Goal: Task Accomplishment & Management: Manage account settings

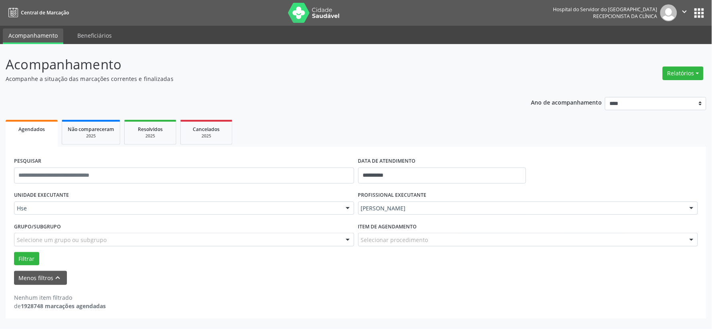
click at [325, 6] on img at bounding box center [314, 13] width 52 height 20
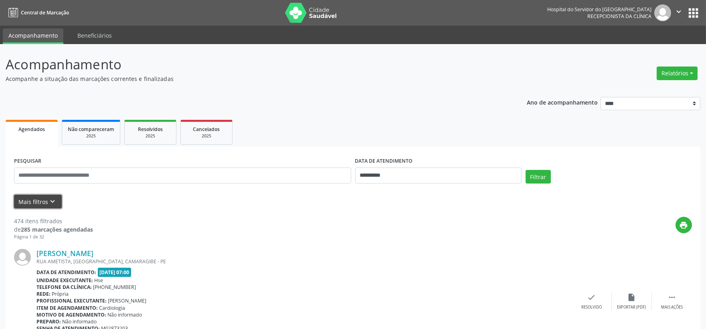
drag, startPoint x: 32, startPoint y: 201, endPoint x: 42, endPoint y: 194, distance: 12.4
click at [34, 200] on button "Mais filtros keyboard_arrow_down" at bounding box center [38, 202] width 48 height 14
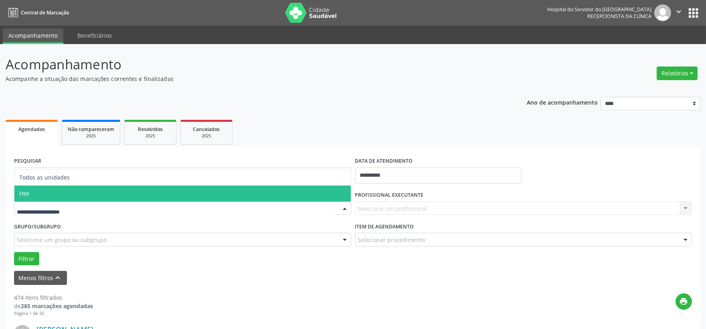
click at [54, 202] on div at bounding box center [182, 209] width 337 height 14
click at [58, 186] on span "Hse" at bounding box center [182, 194] width 336 height 16
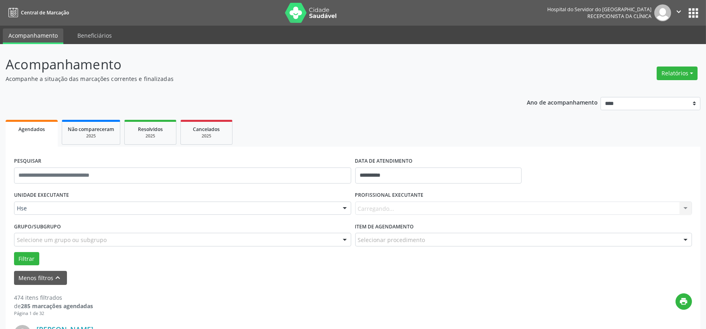
click at [433, 210] on div "Carregando... Nenhum resultado encontrado para: " " Não há nenhuma opção para s…" at bounding box center [523, 209] width 337 height 14
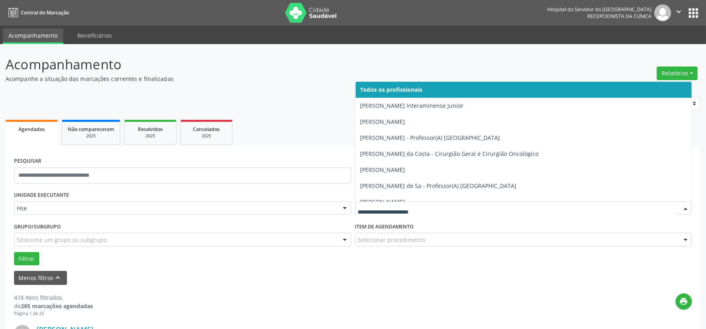
click at [433, 212] on input "text" at bounding box center [517, 212] width 318 height 16
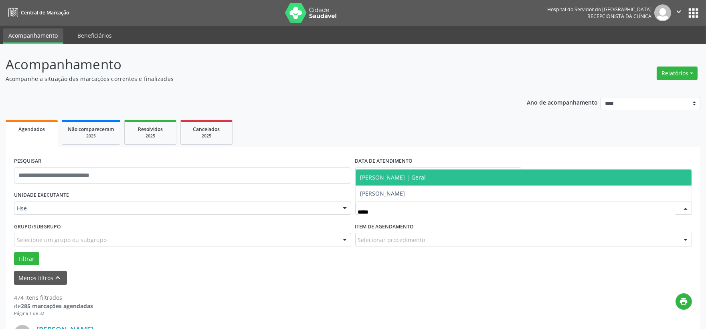
type input "******"
click at [487, 182] on span "[PERSON_NAME] | Geral" at bounding box center [523, 177] width 336 height 16
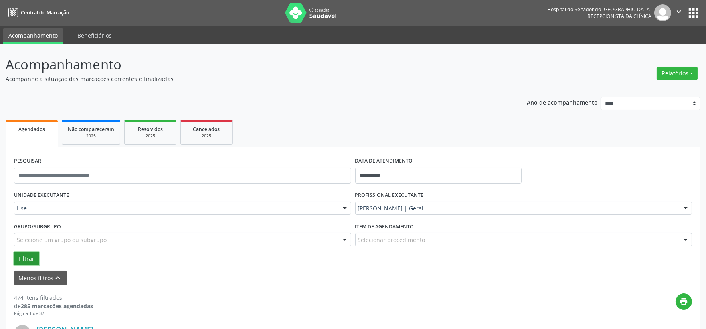
click at [18, 262] on button "Filtrar" at bounding box center [26, 259] width 25 height 14
click at [145, 175] on input "text" at bounding box center [182, 175] width 337 height 16
click at [14, 252] on button "Filtrar" at bounding box center [26, 259] width 25 height 14
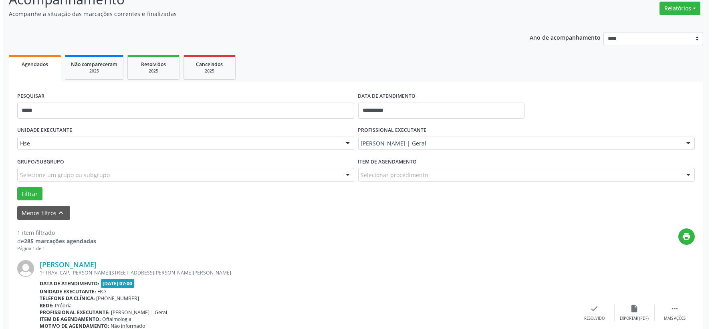
scroll to position [109, 0]
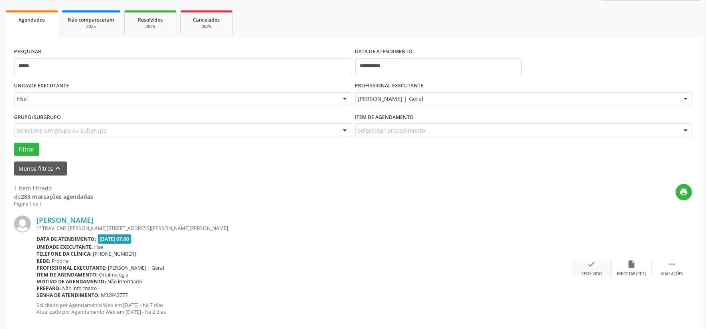
click at [578, 263] on div "check Resolvido" at bounding box center [591, 268] width 40 height 17
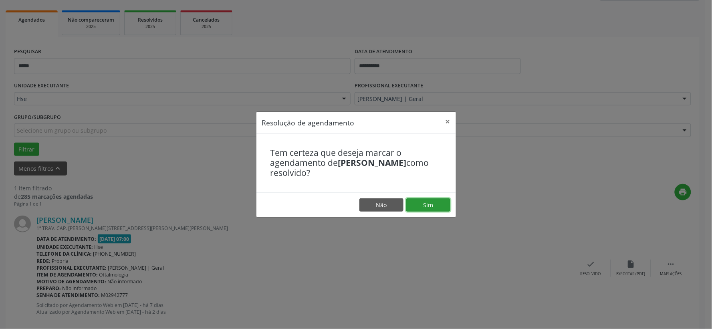
click at [433, 206] on button "Sim" at bounding box center [428, 205] width 44 height 14
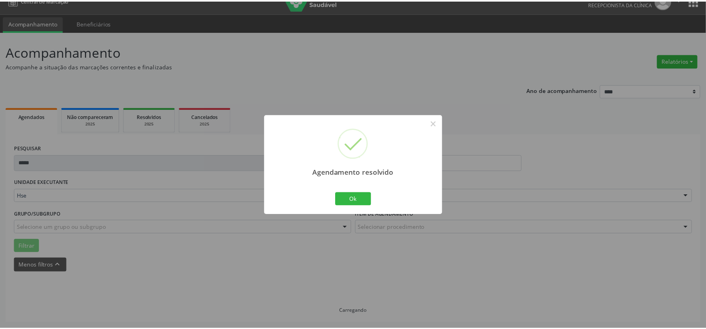
scroll to position [12, 0]
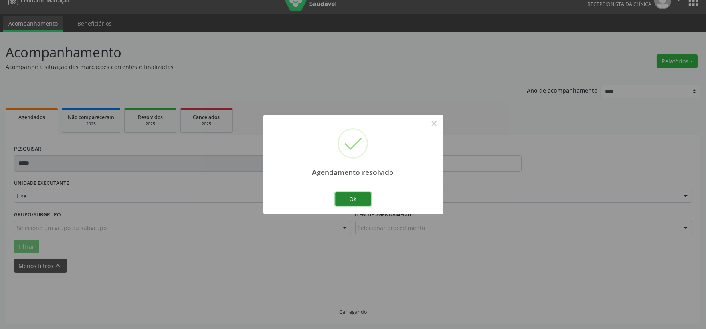
click at [347, 200] on button "Ok" at bounding box center [353, 199] width 36 height 14
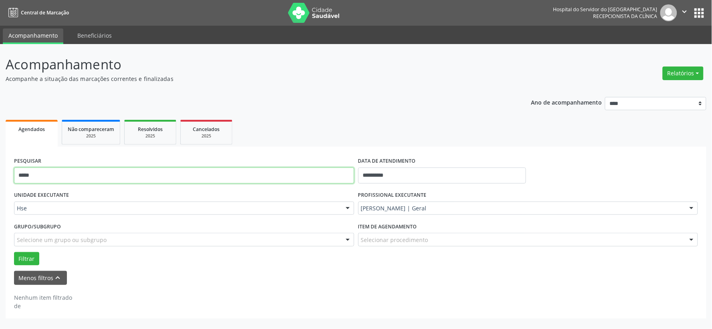
click at [270, 173] on input "*****" at bounding box center [184, 175] width 340 height 16
type input "******"
click at [14, 252] on button "Filtrar" at bounding box center [26, 259] width 25 height 14
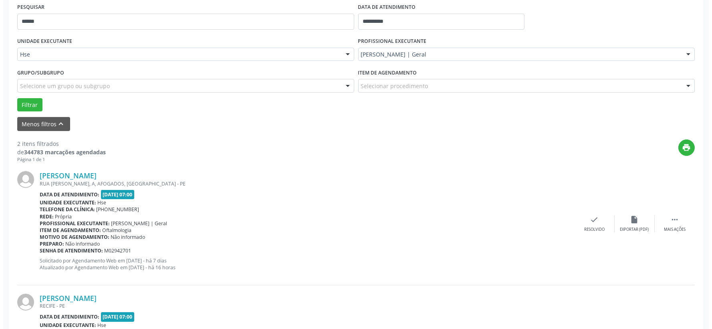
scroll to position [198, 0]
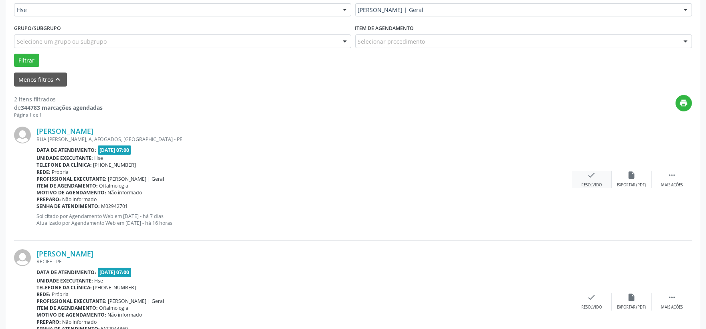
click at [585, 177] on div "check Resolvido" at bounding box center [591, 179] width 40 height 17
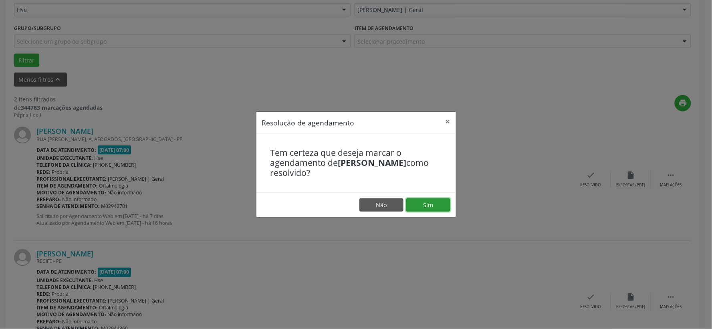
click at [424, 208] on button "Sim" at bounding box center [428, 205] width 44 height 14
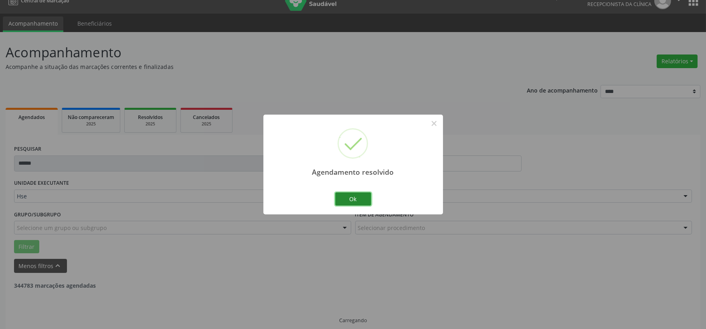
click at [349, 194] on button "Ok" at bounding box center [353, 199] width 36 height 14
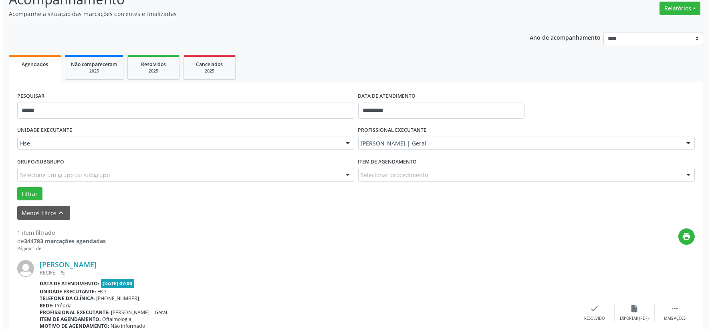
scroll to position [123, 0]
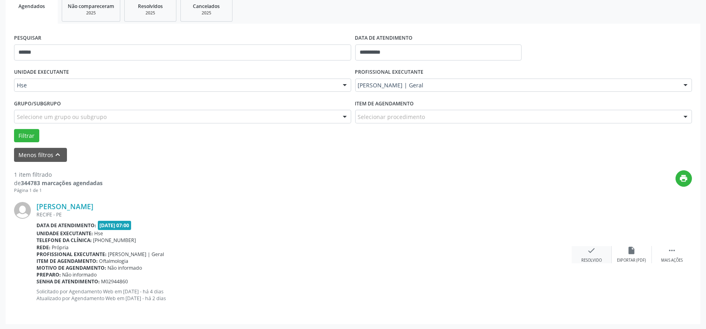
click at [589, 259] on div "Resolvido" at bounding box center [591, 261] width 20 height 6
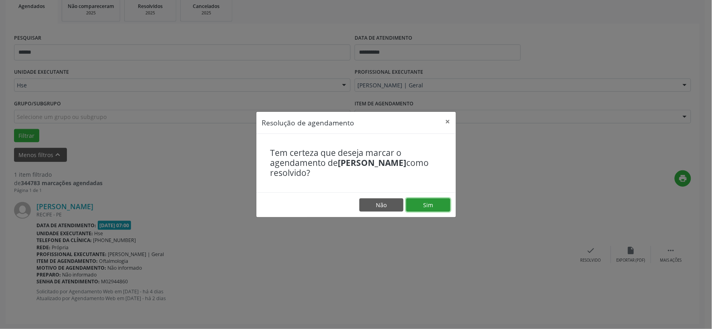
click at [409, 200] on button "Sim" at bounding box center [428, 205] width 44 height 14
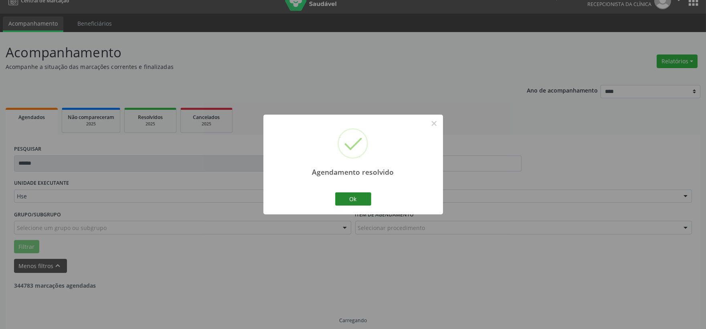
scroll to position [20, 0]
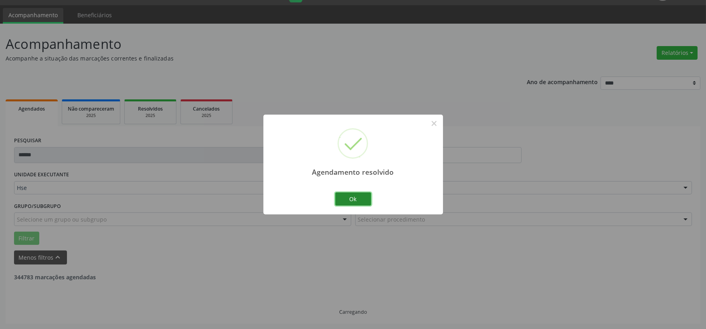
click at [358, 193] on button "Ok" at bounding box center [353, 199] width 36 height 14
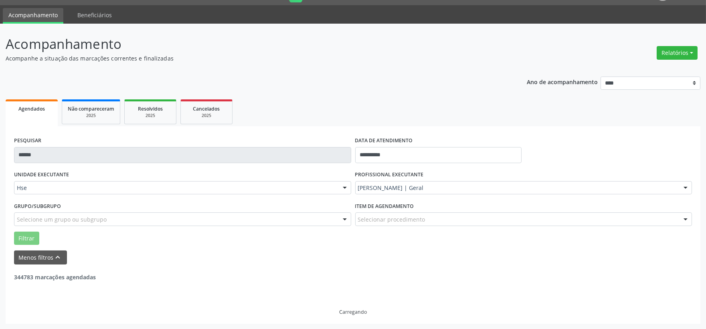
scroll to position [0, 0]
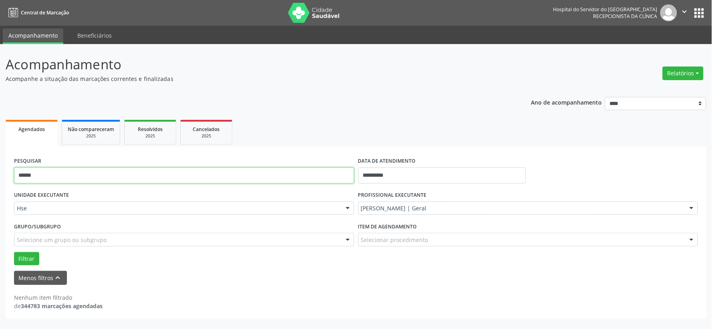
click at [271, 167] on input "******" at bounding box center [184, 175] width 340 height 16
click at [271, 169] on input "******" at bounding box center [184, 175] width 340 height 16
click at [14, 252] on button "Filtrar" at bounding box center [26, 259] width 25 height 14
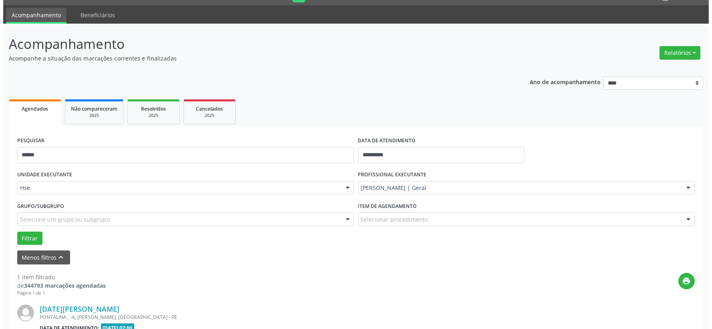
scroll to position [123, 0]
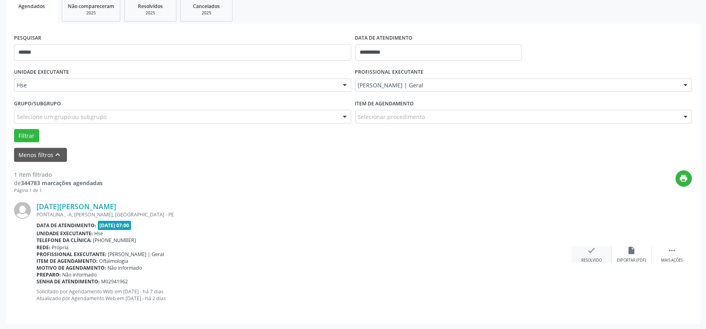
click at [588, 256] on div "check Resolvido" at bounding box center [591, 254] width 40 height 17
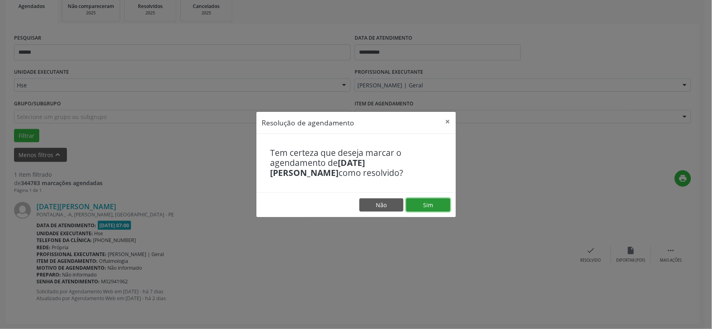
click at [427, 202] on button "Sim" at bounding box center [428, 205] width 44 height 14
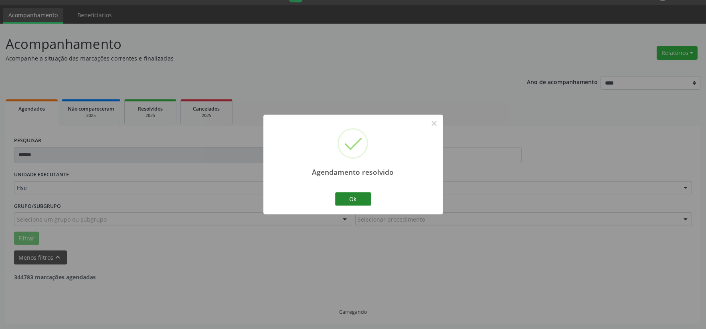
scroll to position [0, 0]
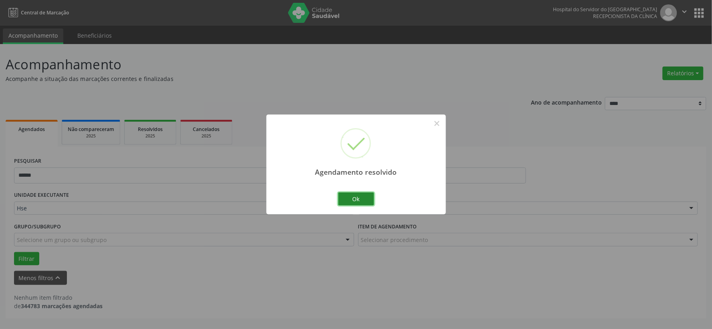
click at [358, 199] on button "Ok" at bounding box center [356, 199] width 36 height 14
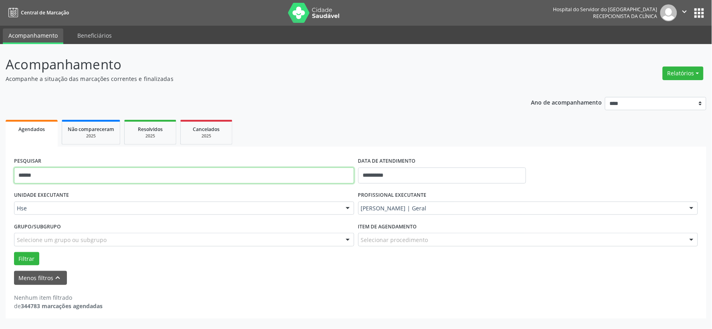
click at [317, 174] on input "*****" at bounding box center [184, 175] width 340 height 16
click at [14, 252] on button "Filtrar" at bounding box center [26, 259] width 25 height 14
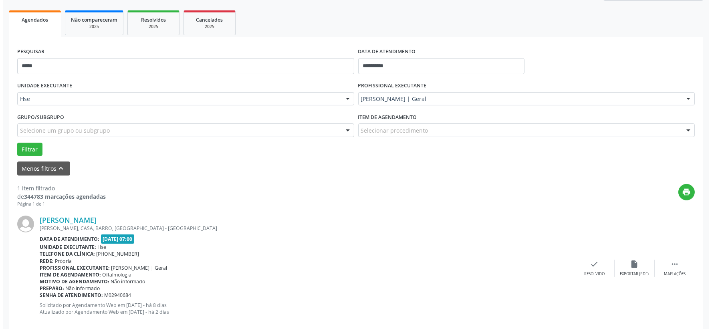
scroll to position [123, 0]
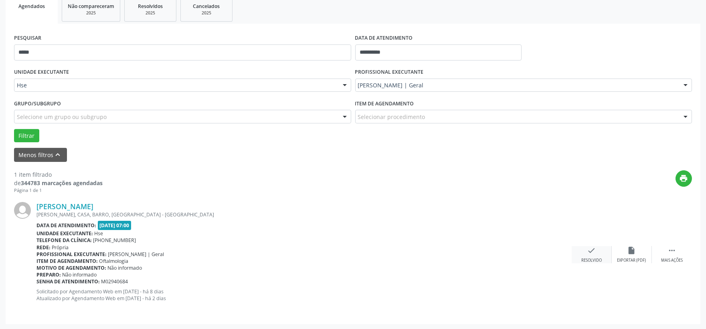
click at [578, 252] on div "check Resolvido" at bounding box center [591, 254] width 40 height 17
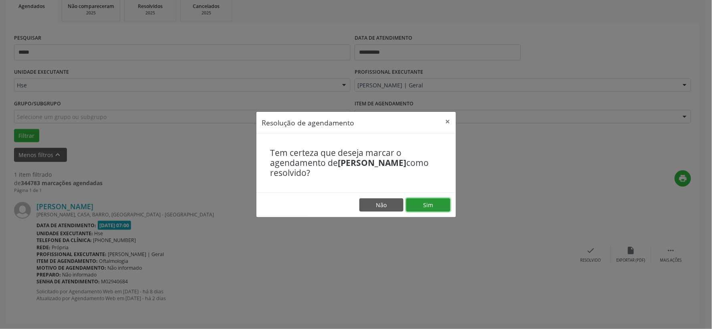
click at [439, 206] on button "Sim" at bounding box center [428, 205] width 44 height 14
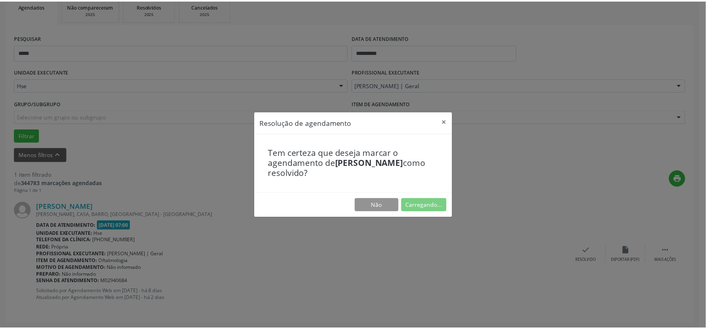
scroll to position [12, 0]
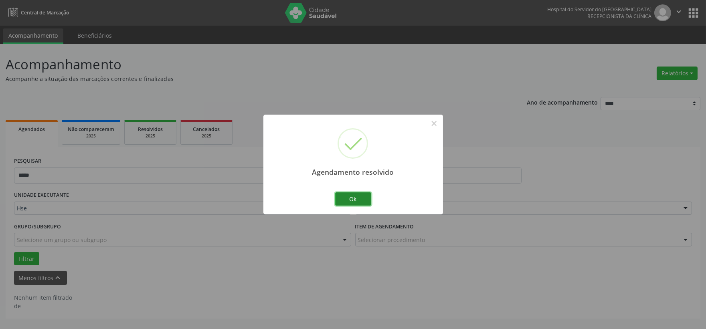
click at [350, 203] on button "Ok" at bounding box center [353, 199] width 36 height 14
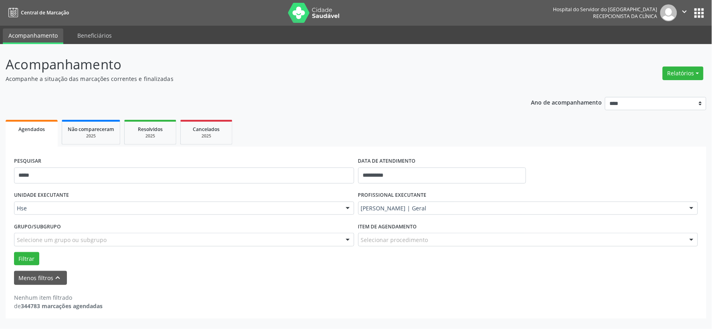
drag, startPoint x: 302, startPoint y: 163, endPoint x: 305, endPoint y: 169, distance: 6.6
click at [301, 165] on div "PESQUISAR *****" at bounding box center [184, 172] width 344 height 34
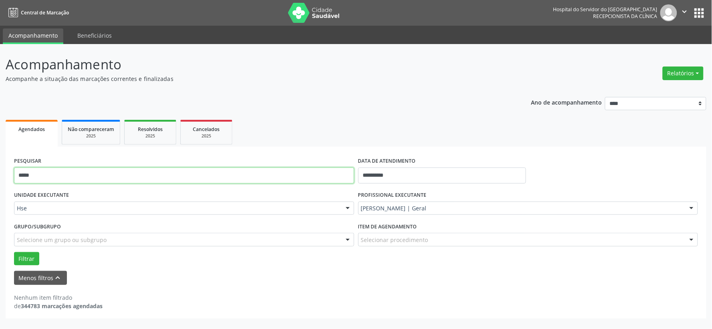
click at [306, 177] on input "*****" at bounding box center [184, 175] width 340 height 16
click at [14, 252] on button "Filtrar" at bounding box center [26, 259] width 25 height 14
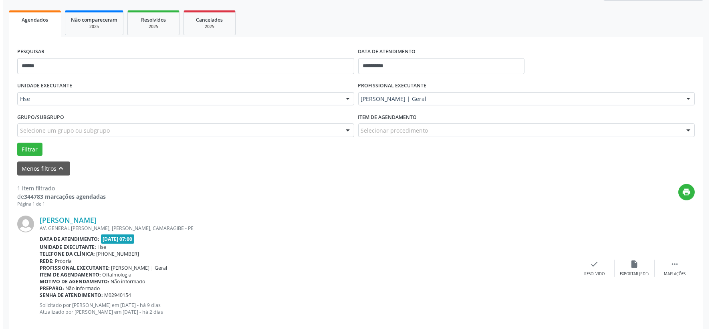
scroll to position [123, 0]
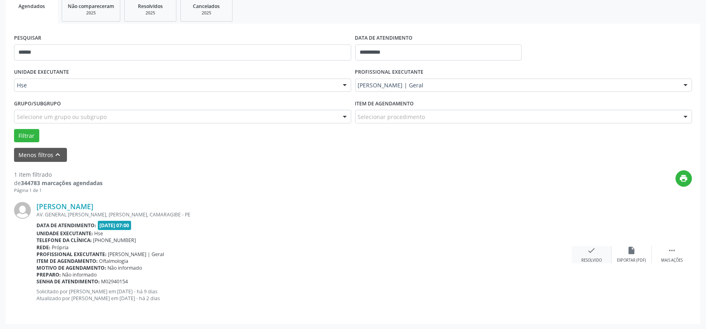
click at [594, 260] on div "Resolvido" at bounding box center [591, 261] width 20 height 6
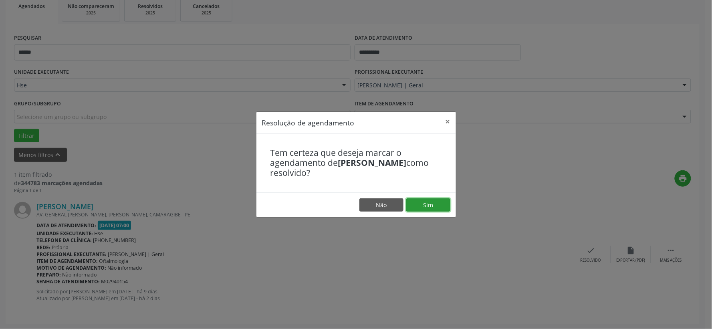
click at [431, 203] on button "Sim" at bounding box center [428, 205] width 44 height 14
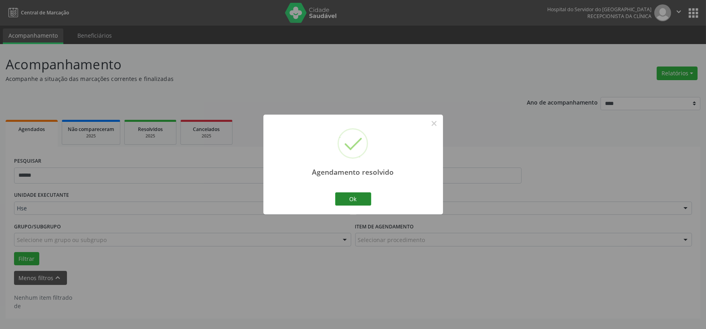
scroll to position [0, 0]
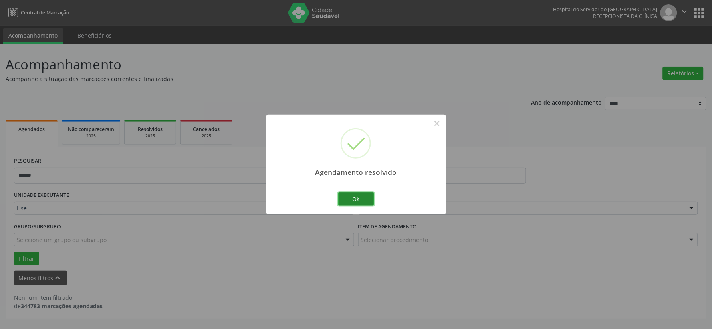
click at [353, 197] on button "Ok" at bounding box center [356, 199] width 36 height 14
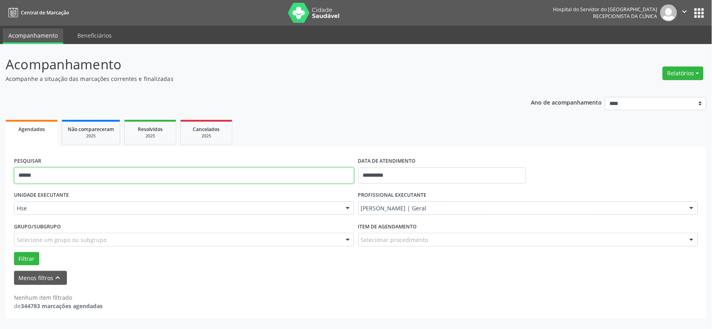
click at [283, 175] on input "******" at bounding box center [184, 175] width 340 height 16
type input "*"
click at [14, 252] on button "Filtrar" at bounding box center [26, 259] width 25 height 14
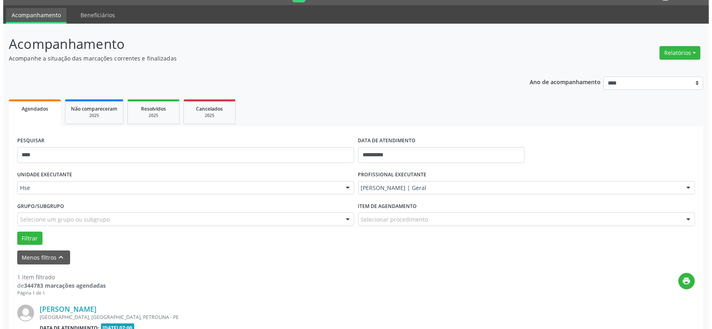
scroll to position [123, 0]
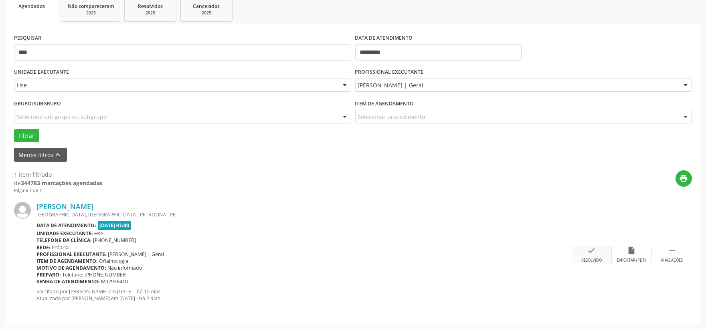
click at [590, 251] on icon "check" at bounding box center [591, 250] width 9 height 9
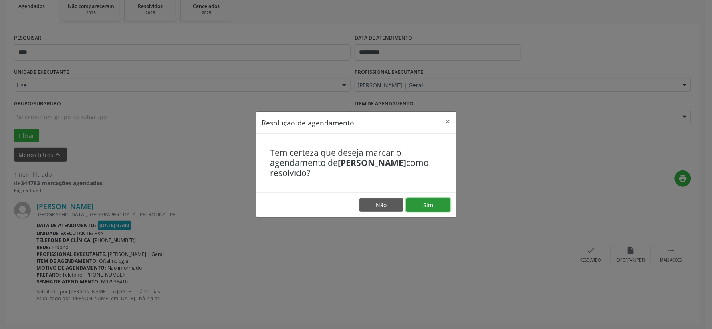
click at [437, 206] on button "Sim" at bounding box center [428, 205] width 44 height 14
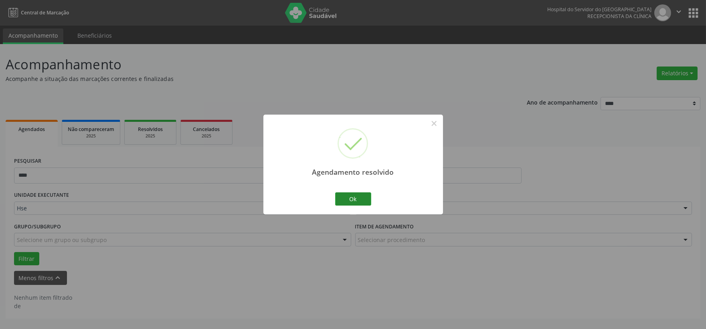
scroll to position [0, 0]
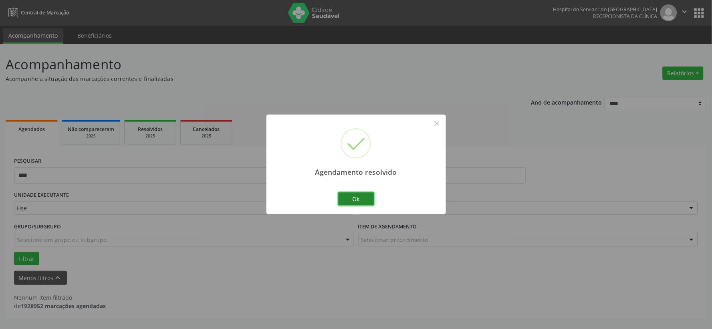
click at [356, 195] on button "Ok" at bounding box center [356, 199] width 36 height 14
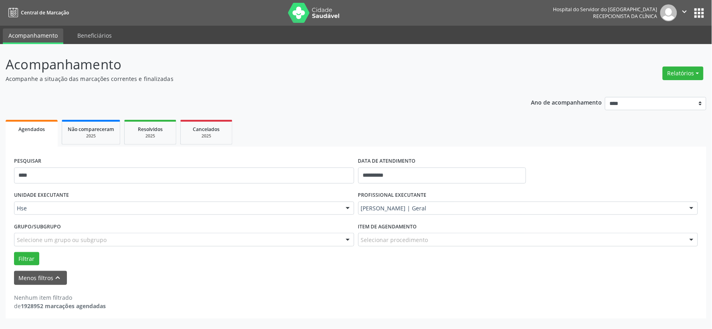
click at [254, 165] on div "PESQUISAR ****" at bounding box center [184, 172] width 344 height 34
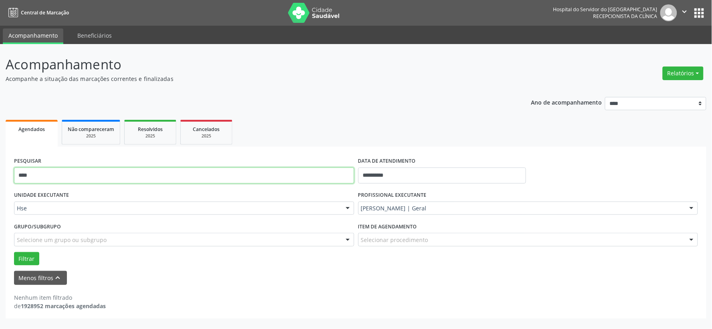
click at [253, 173] on input "****" at bounding box center [184, 175] width 340 height 16
click at [14, 252] on button "Filtrar" at bounding box center [26, 259] width 25 height 14
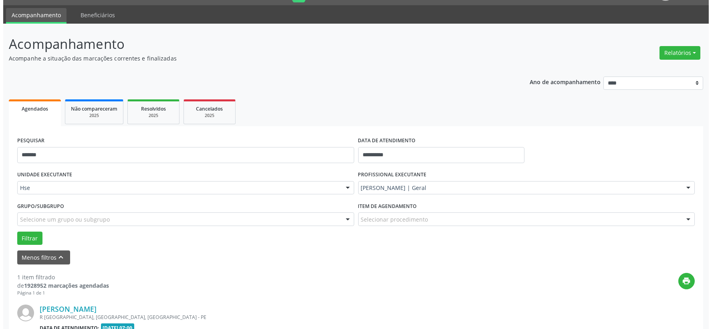
scroll to position [123, 0]
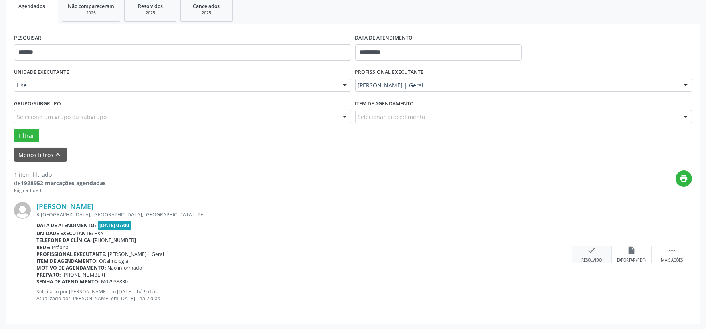
click at [583, 254] on div "check Resolvido" at bounding box center [591, 254] width 40 height 17
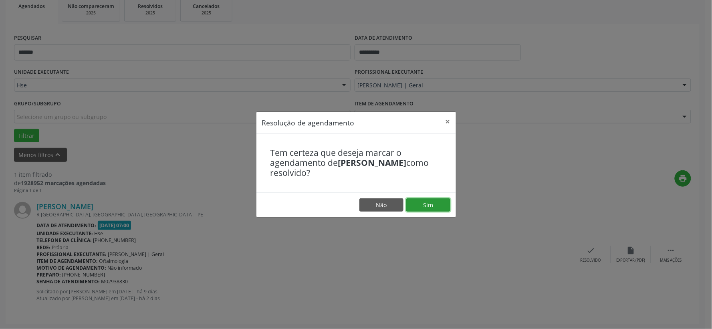
click at [440, 203] on button "Sim" at bounding box center [428, 205] width 44 height 14
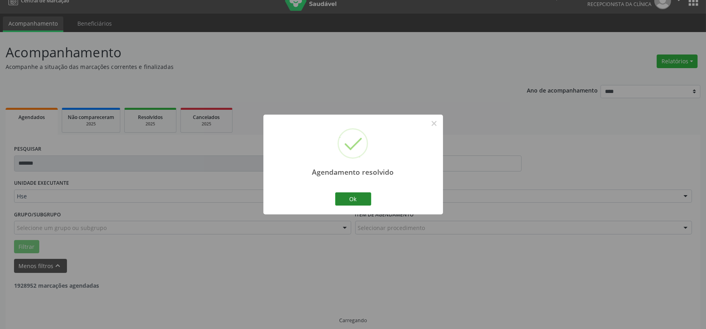
scroll to position [20, 0]
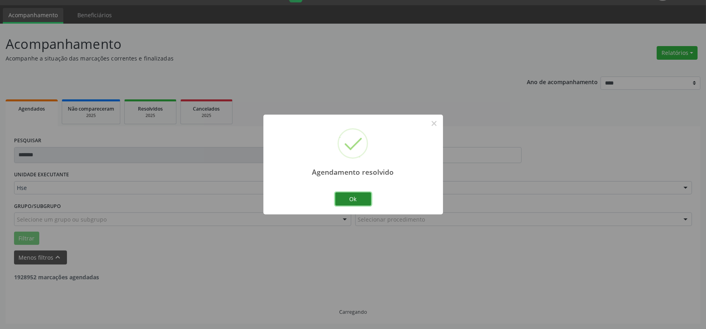
click at [353, 195] on button "Ok" at bounding box center [353, 199] width 36 height 14
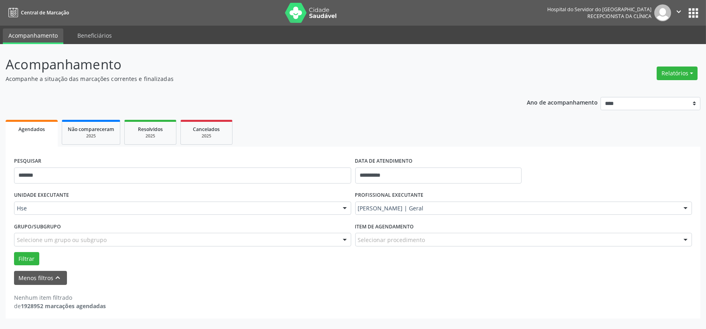
scroll to position [0, 0]
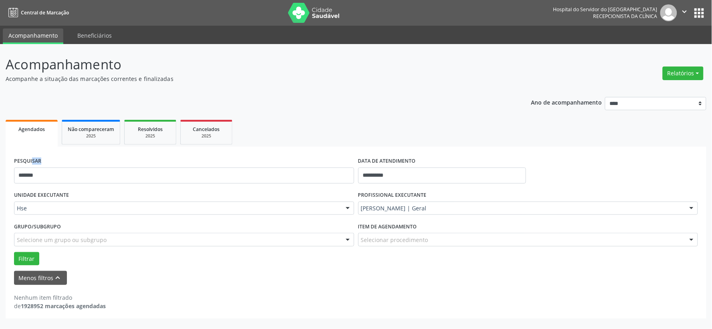
click at [300, 156] on div "PESQUISAR *******" at bounding box center [184, 172] width 344 height 34
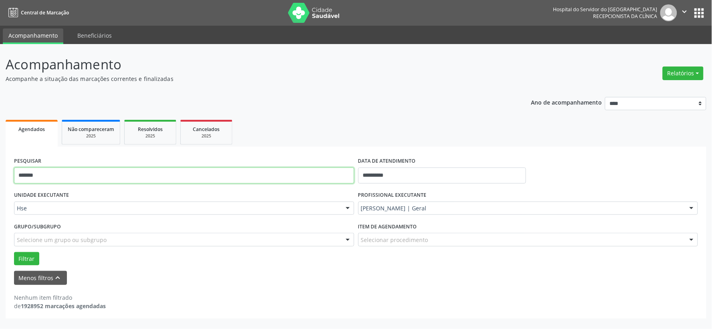
click at [298, 172] on input "*******" at bounding box center [184, 175] width 340 height 16
click at [14, 252] on button "Filtrar" at bounding box center [26, 259] width 25 height 14
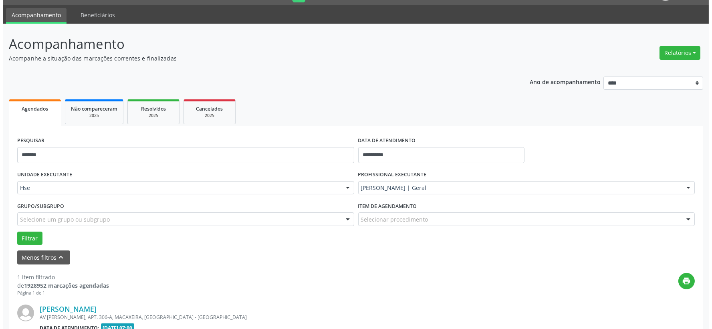
scroll to position [123, 0]
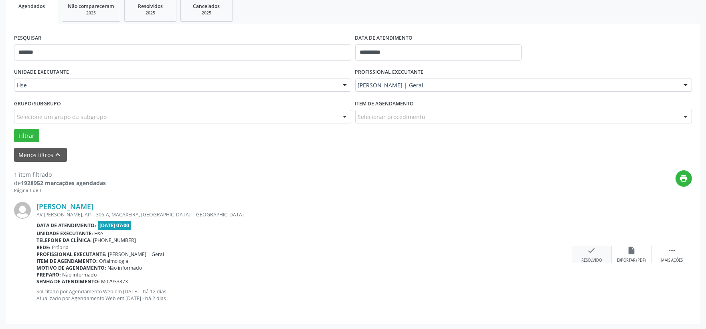
click at [586, 256] on div "check Resolvido" at bounding box center [591, 254] width 40 height 17
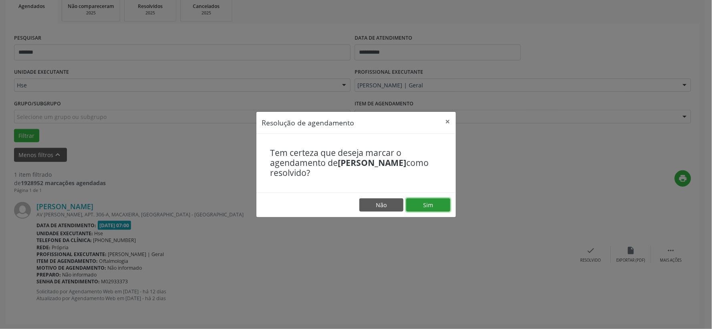
click at [440, 203] on button "Sim" at bounding box center [428, 205] width 44 height 14
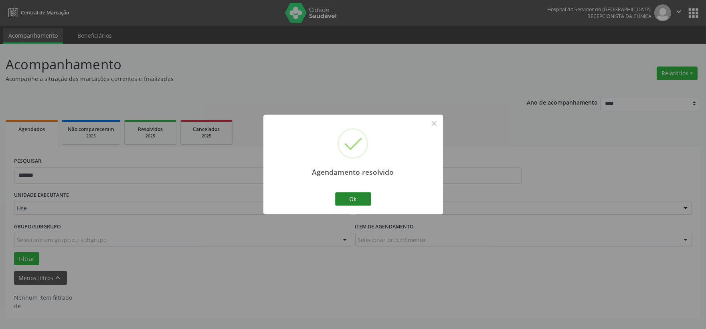
scroll to position [0, 0]
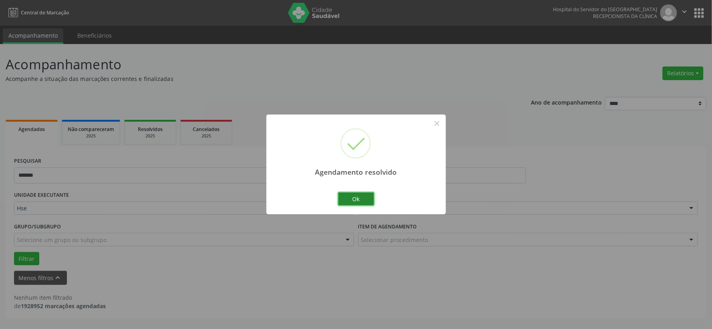
click at [347, 197] on button "Ok" at bounding box center [356, 199] width 36 height 14
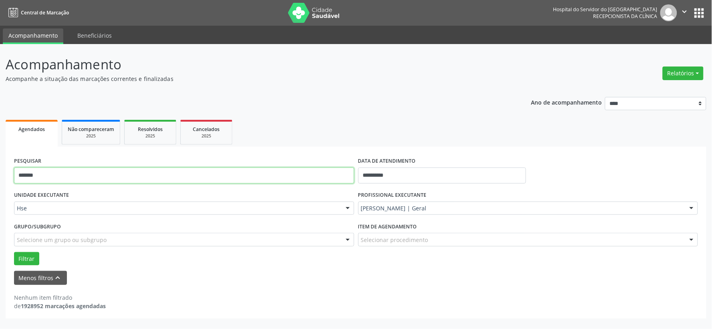
click at [325, 177] on input "*******" at bounding box center [184, 175] width 340 height 16
click at [14, 252] on button "Filtrar" at bounding box center [26, 259] width 25 height 14
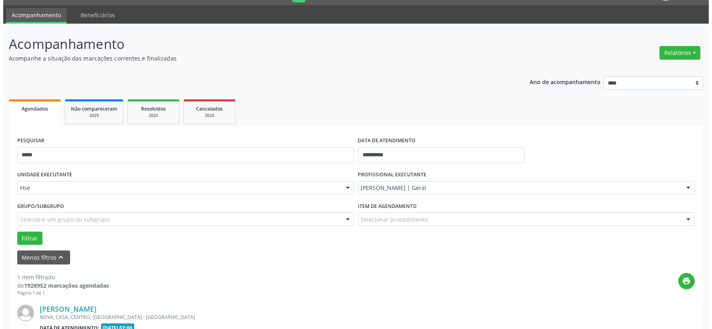
scroll to position [123, 0]
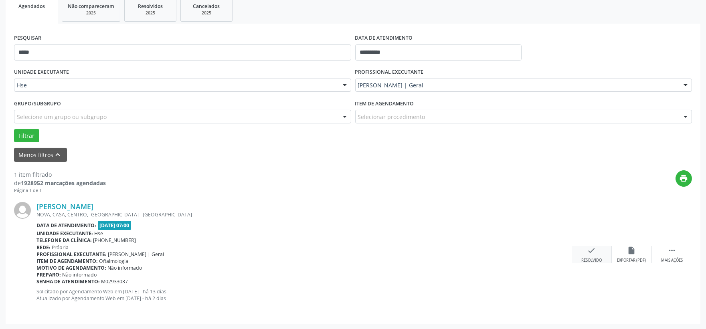
click at [579, 250] on div "check Resolvido" at bounding box center [591, 254] width 40 height 17
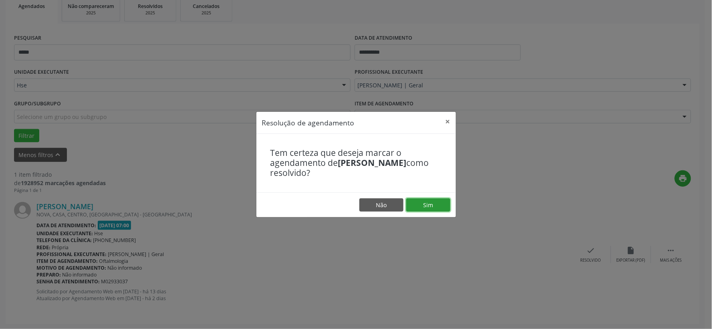
click at [439, 202] on button "Sim" at bounding box center [428, 205] width 44 height 14
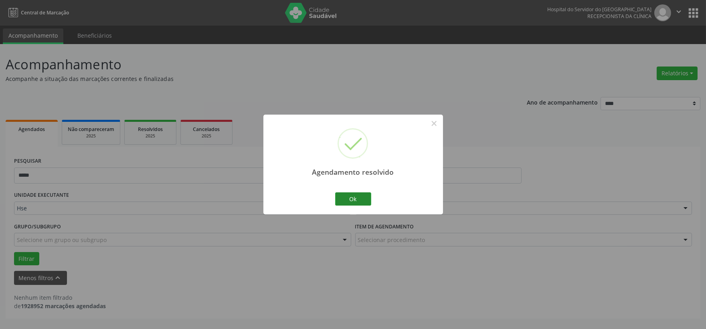
scroll to position [0, 0]
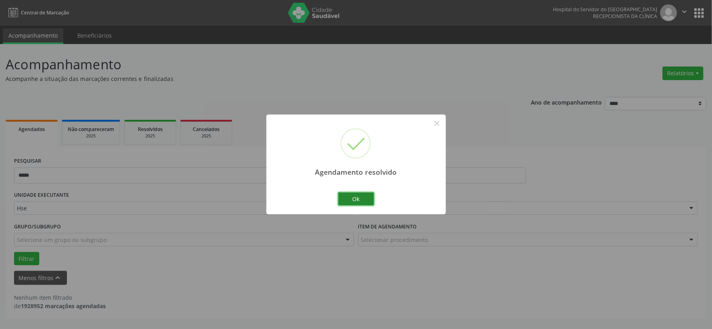
click at [351, 194] on button "Ok" at bounding box center [356, 199] width 36 height 14
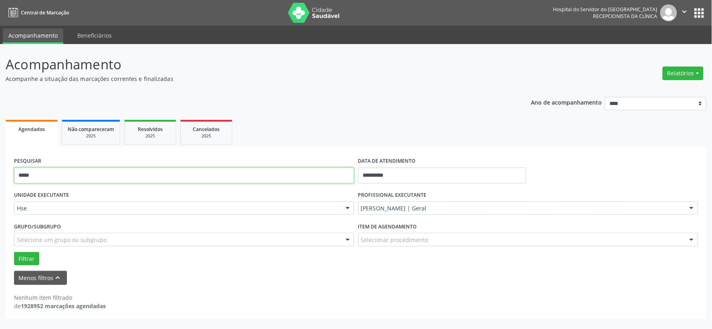
click at [242, 173] on input "*****" at bounding box center [184, 175] width 340 height 16
click at [242, 174] on input "*****" at bounding box center [184, 175] width 340 height 16
click at [14, 252] on button "Filtrar" at bounding box center [26, 259] width 25 height 14
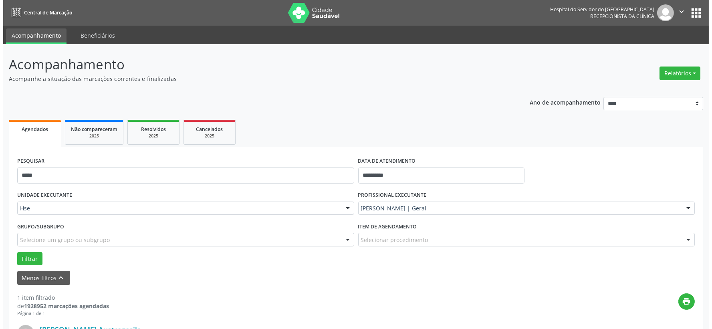
scroll to position [123, 0]
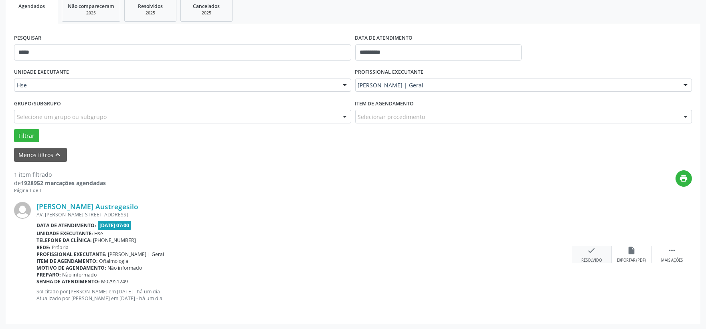
click at [590, 249] on icon "check" at bounding box center [591, 250] width 9 height 9
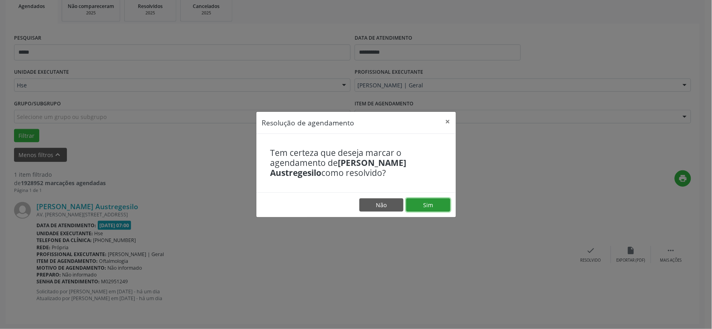
click at [435, 204] on button "Sim" at bounding box center [428, 205] width 44 height 14
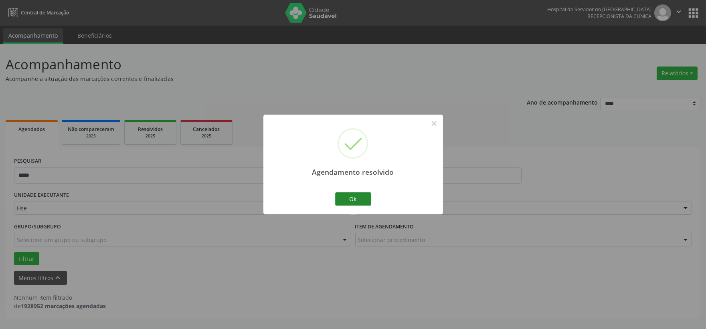
scroll to position [0, 0]
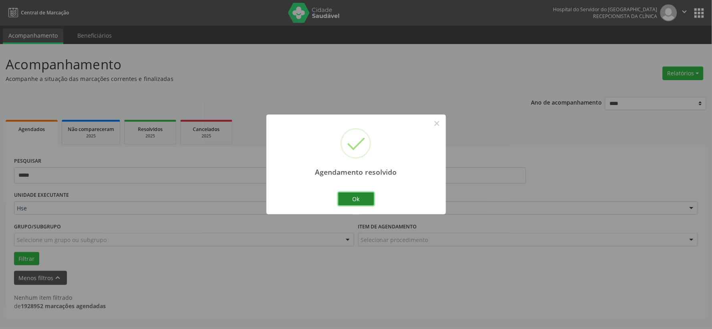
click at [348, 196] on button "Ok" at bounding box center [356, 199] width 36 height 14
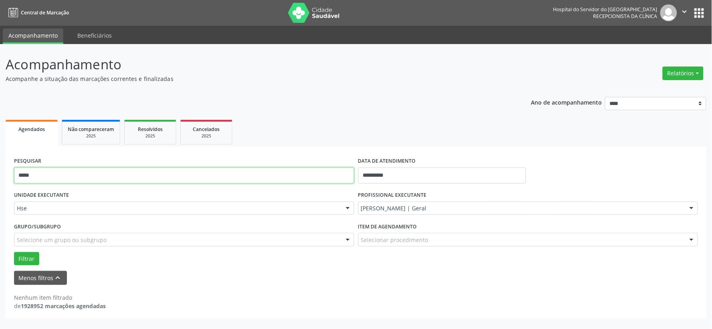
click at [287, 167] on input "*****" at bounding box center [184, 175] width 340 height 16
click at [287, 169] on input "*****" at bounding box center [184, 175] width 340 height 16
click at [14, 252] on button "Filtrar" at bounding box center [26, 259] width 25 height 14
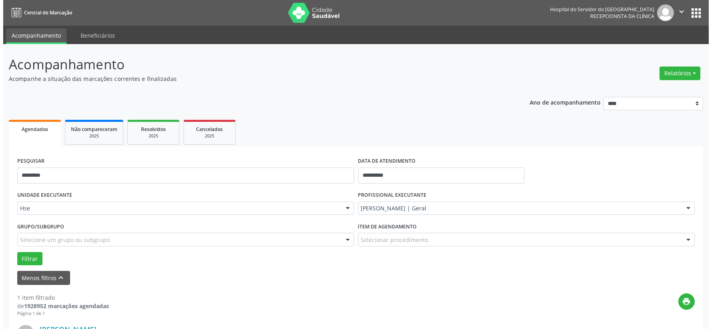
scroll to position [123, 0]
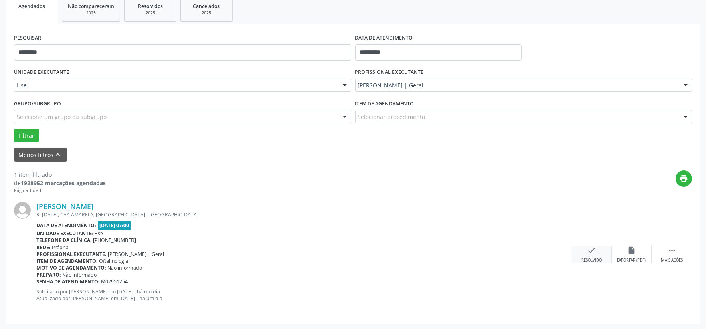
click at [586, 254] on div "check Resolvido" at bounding box center [591, 254] width 40 height 17
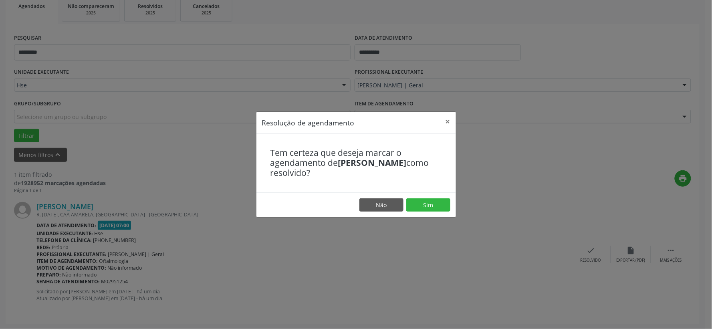
click at [426, 212] on footer "Não Sim" at bounding box center [356, 204] width 200 height 25
click at [433, 206] on button "Sim" at bounding box center [428, 205] width 44 height 14
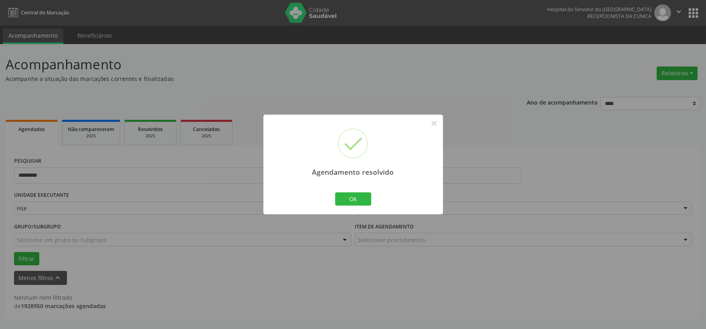
scroll to position [0, 0]
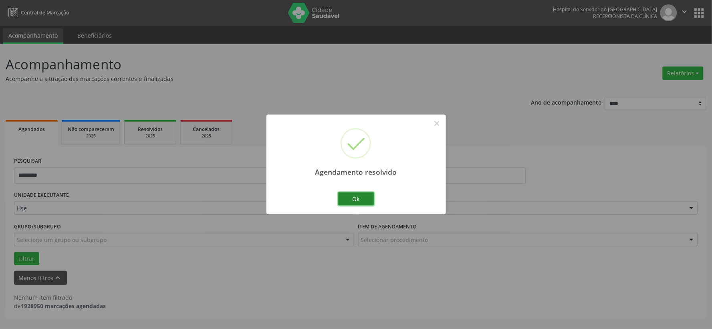
click at [367, 193] on button "Ok" at bounding box center [356, 199] width 36 height 14
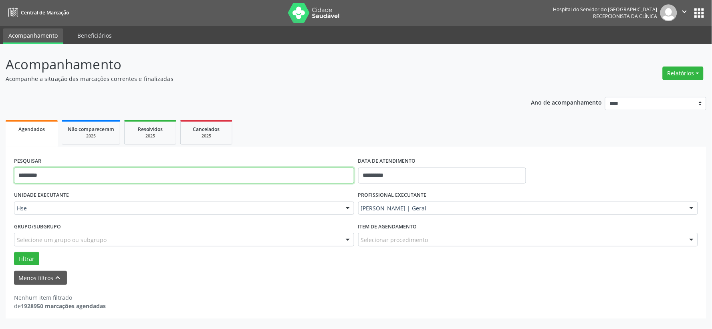
click at [153, 180] on input "*********" at bounding box center [184, 175] width 340 height 16
click at [153, 177] on input "*********" at bounding box center [184, 175] width 340 height 16
click at [153, 175] on input "*********" at bounding box center [184, 175] width 340 height 16
type input "********"
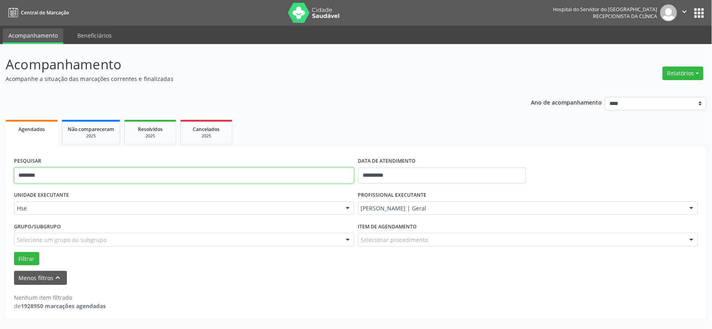
click at [14, 252] on button "Filtrar" at bounding box center [26, 259] width 25 height 14
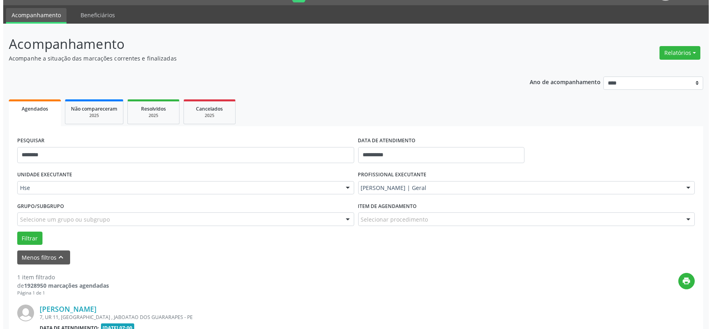
scroll to position [123, 0]
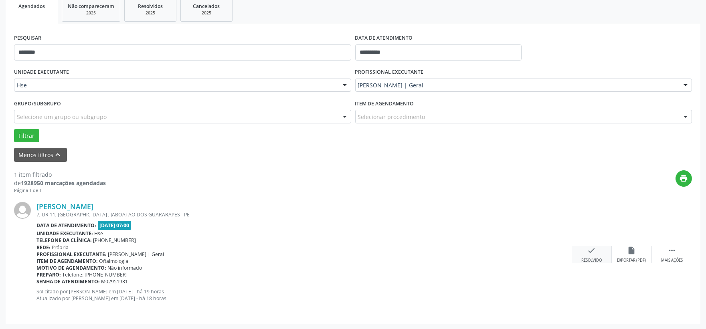
click at [585, 252] on div "check Resolvido" at bounding box center [591, 254] width 40 height 17
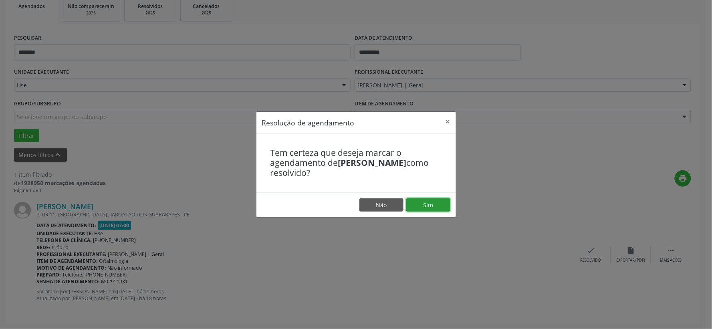
click at [423, 208] on button "Sim" at bounding box center [428, 205] width 44 height 14
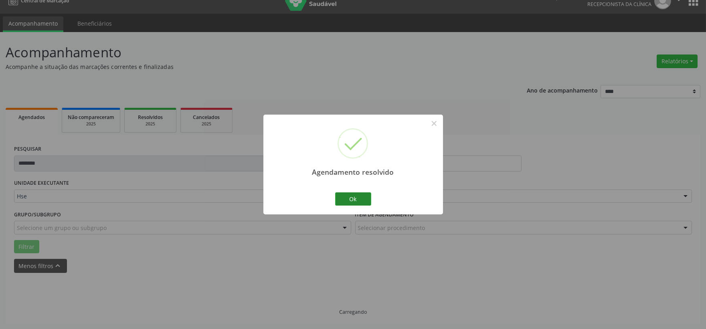
scroll to position [0, 0]
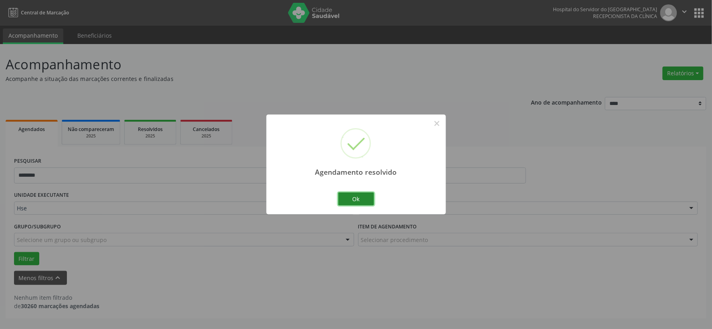
click at [351, 201] on button "Ok" at bounding box center [356, 199] width 36 height 14
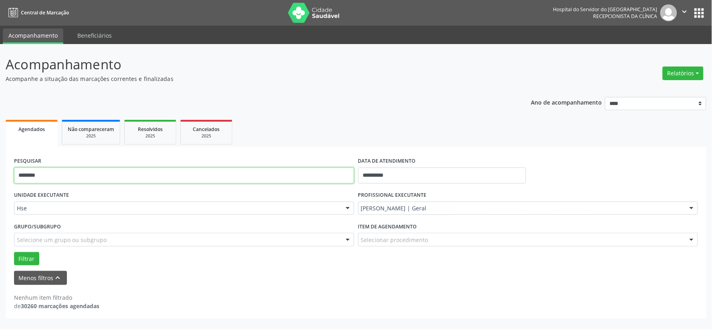
click at [282, 177] on input "********" at bounding box center [184, 175] width 340 height 16
click at [14, 252] on button "Filtrar" at bounding box center [26, 259] width 25 height 14
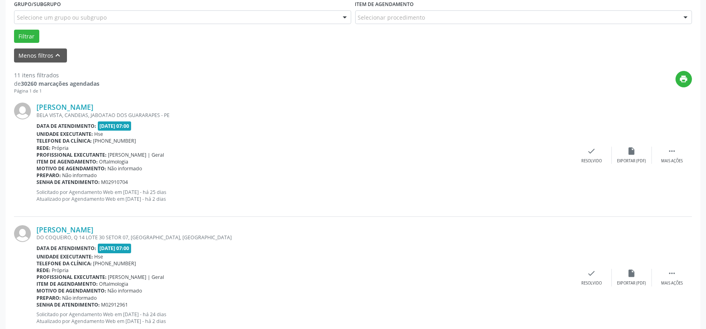
scroll to position [133, 0]
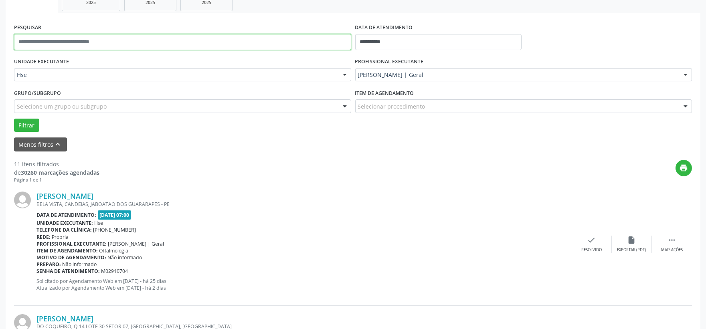
click at [129, 36] on input "text" at bounding box center [182, 42] width 337 height 16
click at [129, 37] on input "text" at bounding box center [182, 42] width 337 height 16
type input "********"
click at [14, 119] on button "Filtrar" at bounding box center [26, 126] width 25 height 14
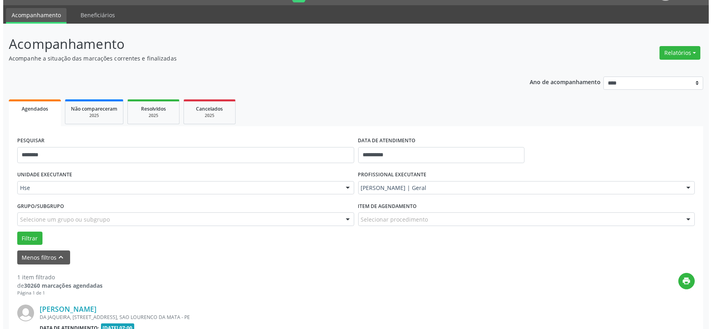
scroll to position [123, 0]
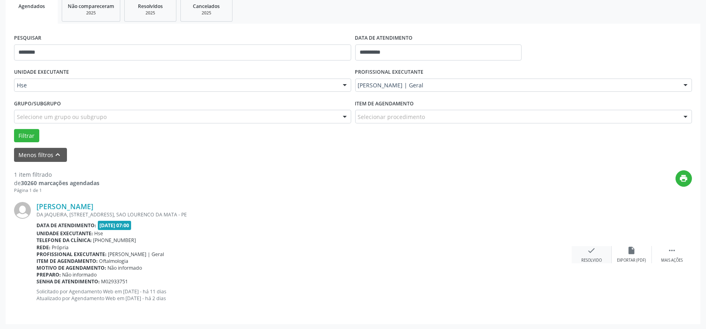
click at [582, 246] on div "check Resolvido" at bounding box center [591, 254] width 40 height 17
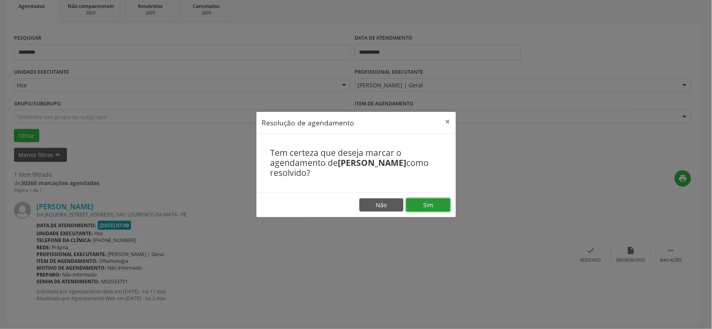
click at [443, 210] on button "Sim" at bounding box center [428, 205] width 44 height 14
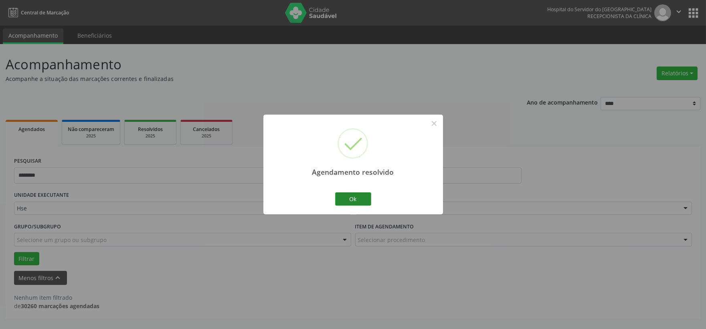
scroll to position [0, 0]
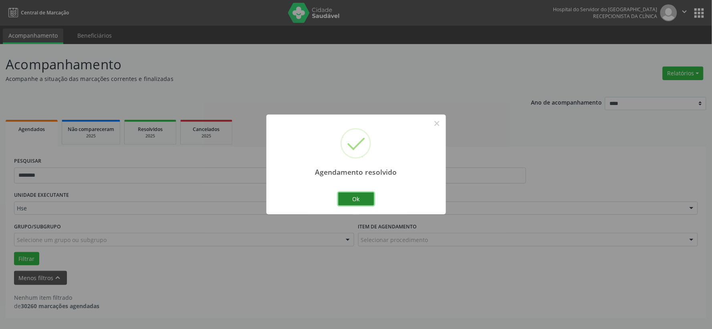
click at [362, 200] on button "Ok" at bounding box center [356, 199] width 36 height 14
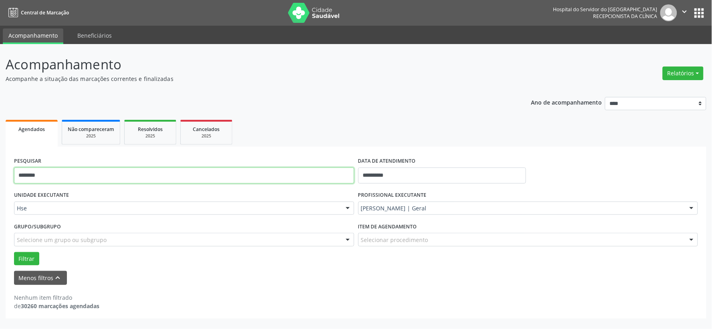
click at [325, 170] on input "********" at bounding box center [184, 175] width 340 height 16
click at [324, 170] on input "********" at bounding box center [184, 175] width 340 height 16
click at [14, 252] on button "Filtrar" at bounding box center [26, 259] width 25 height 14
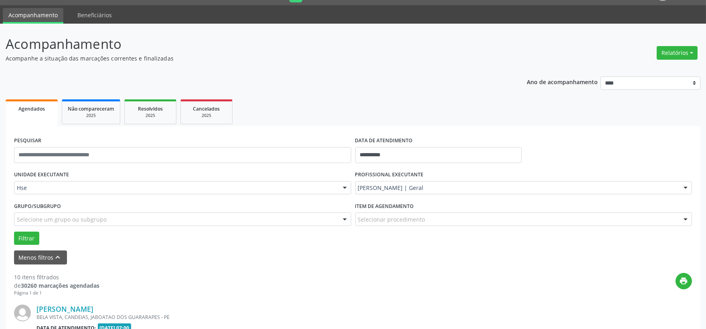
scroll to position [154, 0]
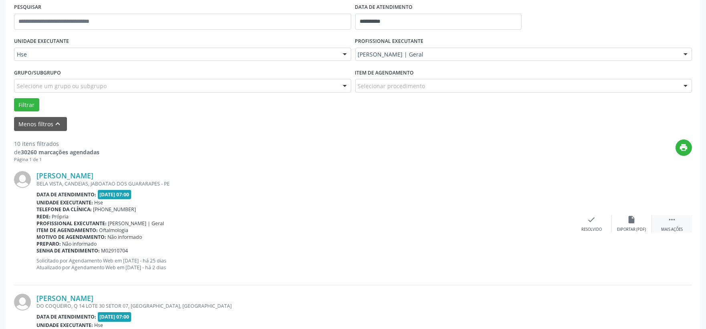
click at [673, 227] on div "Mais ações" at bounding box center [672, 230] width 22 height 6
click at [635, 221] on icon "alarm_off" at bounding box center [631, 219] width 9 height 9
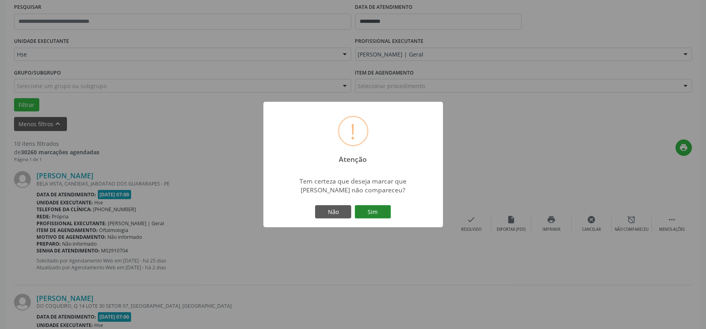
click at [378, 213] on button "Sim" at bounding box center [373, 212] width 36 height 14
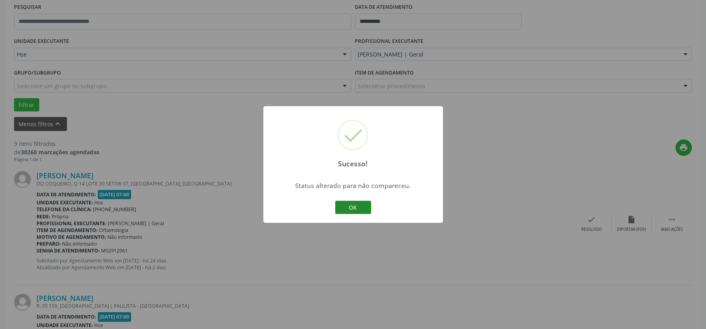
click at [354, 206] on button "OK" at bounding box center [353, 208] width 36 height 14
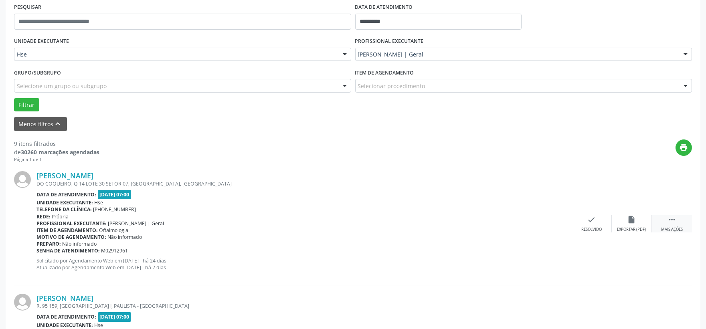
click at [677, 224] on div " Mais ações" at bounding box center [671, 223] width 40 height 17
click at [628, 215] on icon "alarm_off" at bounding box center [631, 219] width 9 height 9
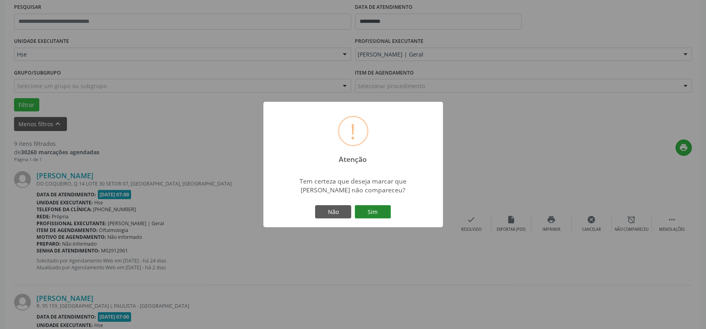
click at [359, 205] on button "Sim" at bounding box center [373, 212] width 36 height 14
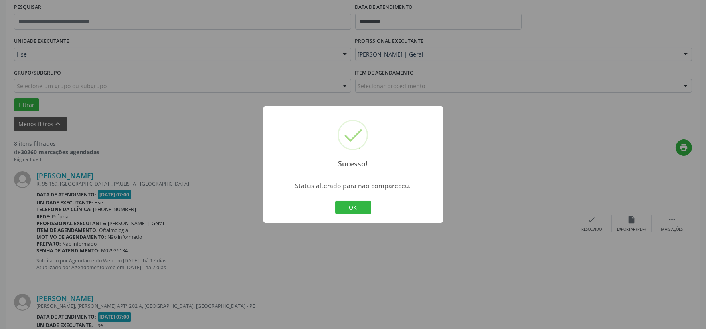
scroll to position [109, 0]
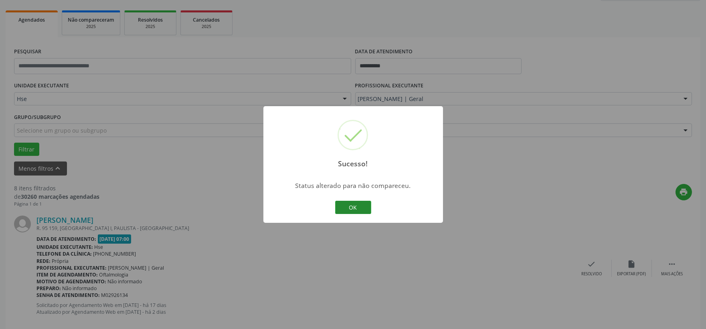
click at [359, 210] on button "OK" at bounding box center [353, 208] width 36 height 14
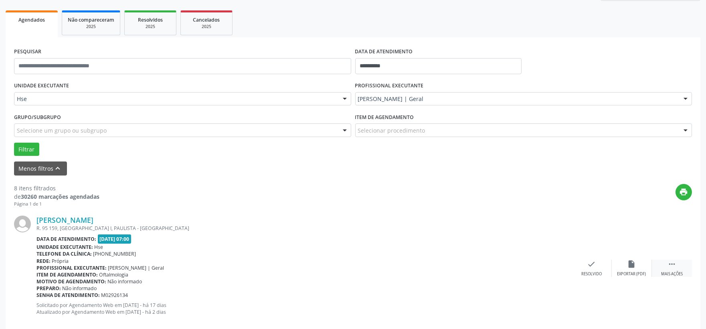
click at [675, 270] on div " Mais ações" at bounding box center [671, 268] width 40 height 17
click at [643, 272] on div "Não compareceu" at bounding box center [631, 274] width 34 height 6
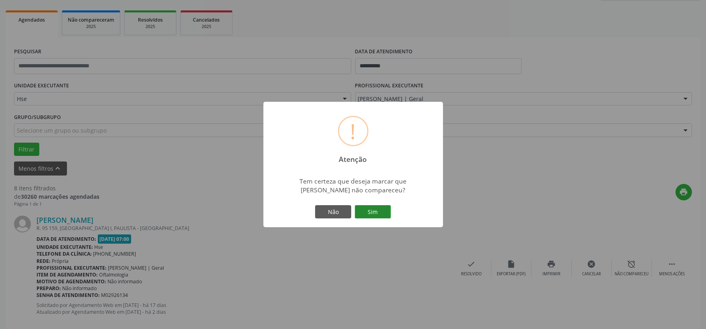
click at [387, 210] on button "Sim" at bounding box center [373, 212] width 36 height 14
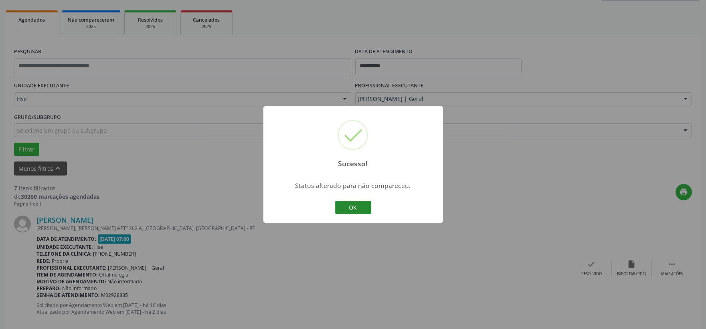
click at [361, 208] on button "OK" at bounding box center [353, 208] width 36 height 14
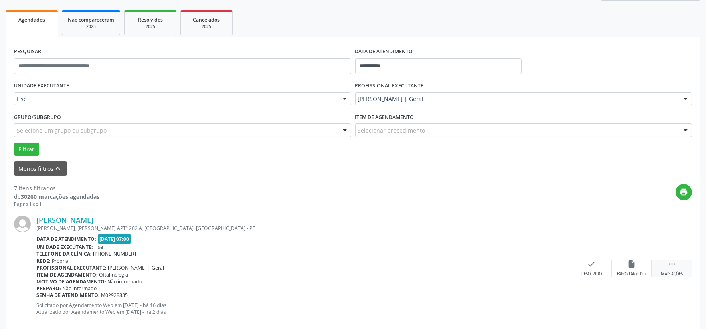
click at [674, 274] on div "Mais ações" at bounding box center [672, 274] width 22 height 6
click at [634, 266] on icon "alarm_off" at bounding box center [631, 264] width 9 height 9
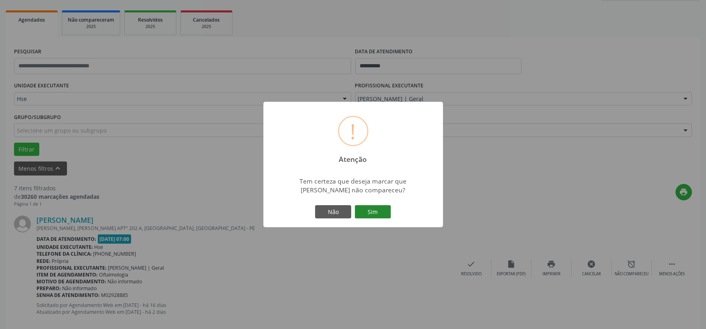
click at [387, 216] on button "Sim" at bounding box center [373, 212] width 36 height 14
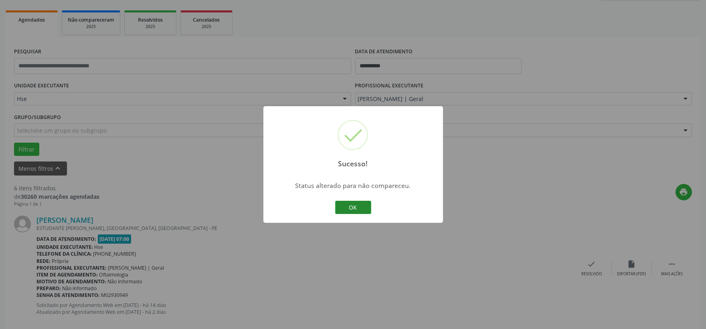
click at [352, 203] on button "OK" at bounding box center [353, 208] width 36 height 14
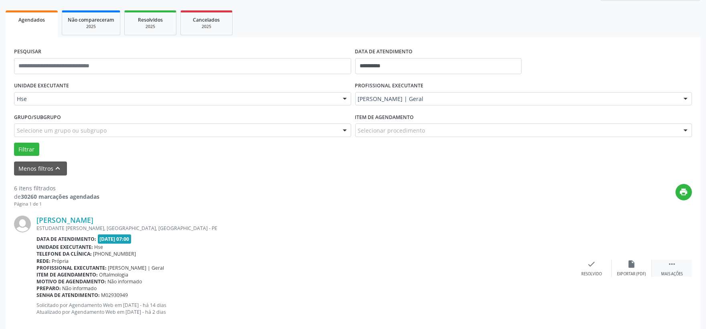
drag, startPoint x: 669, startPoint y: 265, endPoint x: 659, endPoint y: 265, distance: 10.0
click at [669, 265] on icon "" at bounding box center [671, 264] width 9 height 9
click at [627, 262] on icon "alarm_off" at bounding box center [631, 264] width 9 height 9
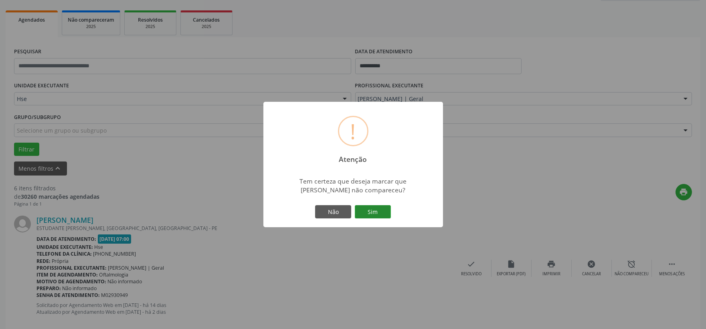
click at [378, 214] on button "Sim" at bounding box center [373, 212] width 36 height 14
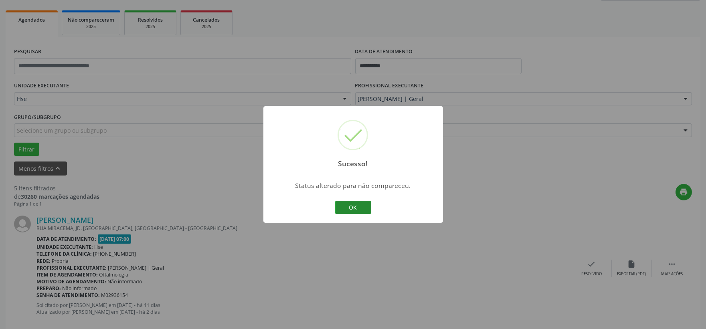
click at [350, 205] on button "OK" at bounding box center [353, 208] width 36 height 14
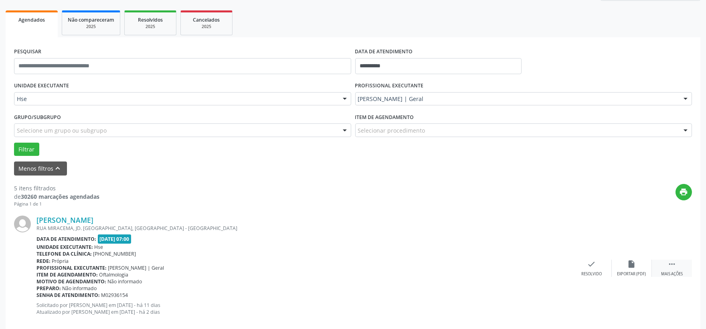
click at [678, 270] on div " Mais ações" at bounding box center [671, 268] width 40 height 17
click at [630, 260] on icon "alarm_off" at bounding box center [631, 264] width 9 height 9
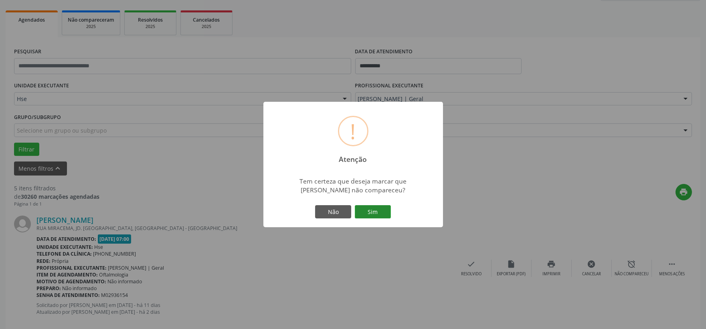
click at [375, 216] on button "Sim" at bounding box center [373, 212] width 36 height 14
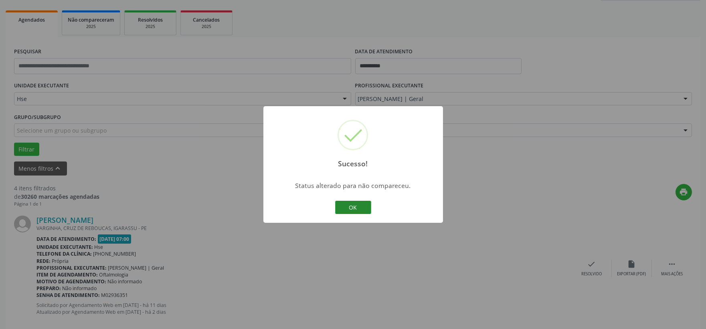
click at [358, 207] on button "OK" at bounding box center [353, 208] width 36 height 14
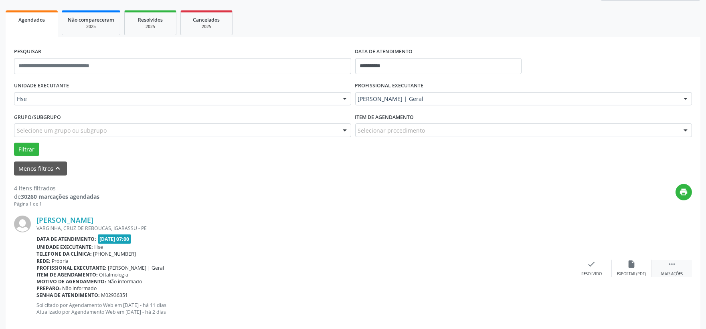
click at [666, 267] on div " Mais ações" at bounding box center [671, 268] width 40 height 17
click at [626, 264] on div "alarm_off Não compareceu" at bounding box center [631, 268] width 40 height 17
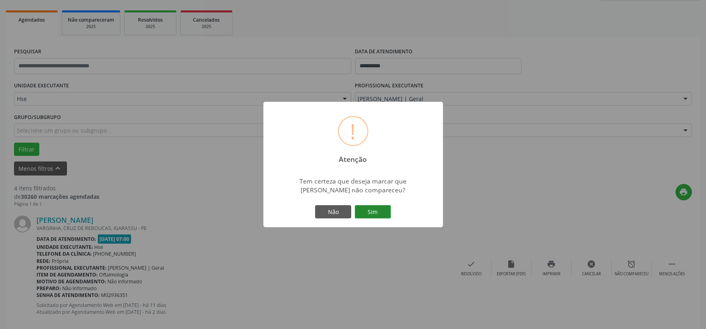
click at [384, 214] on button "Sim" at bounding box center [373, 212] width 36 height 14
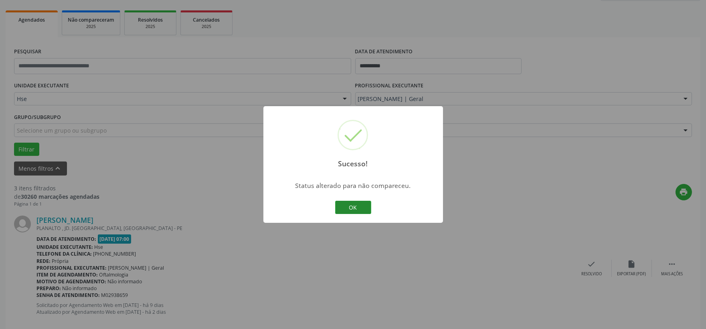
click at [365, 208] on button "OK" at bounding box center [353, 208] width 36 height 14
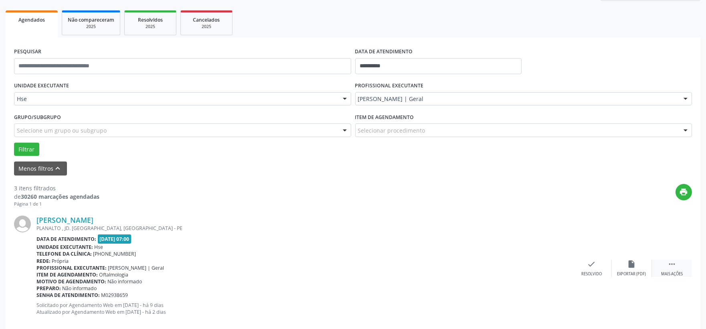
click at [663, 268] on div " Mais ações" at bounding box center [671, 268] width 40 height 17
click at [617, 258] on div "Charles Jeronimo Santana da Silva PLANALTO , JD. TERESOPOLIS, CAMARAGIBE - PE D…" at bounding box center [353, 268] width 678 height 122
click at [623, 262] on div "alarm_off Não compareceu" at bounding box center [631, 268] width 40 height 17
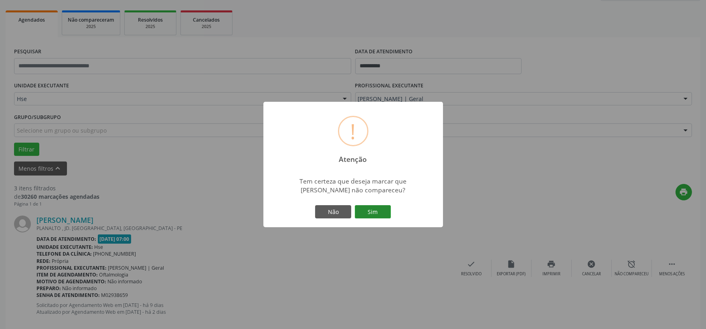
click at [381, 209] on button "Sim" at bounding box center [373, 212] width 36 height 14
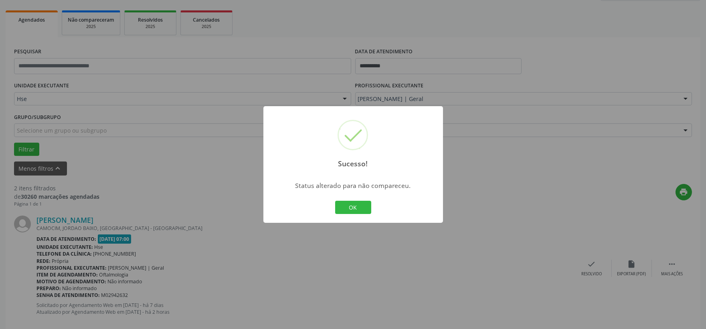
click at [363, 207] on button "OK" at bounding box center [353, 208] width 36 height 14
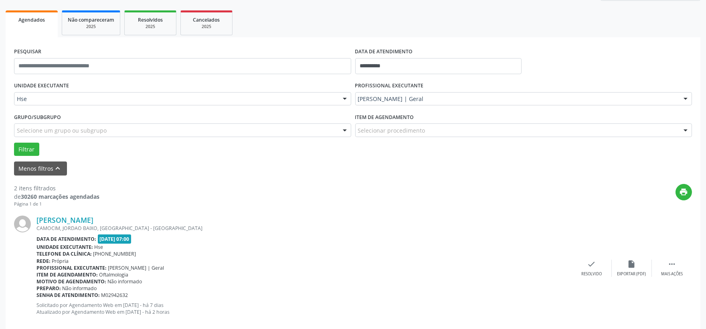
click at [678, 256] on div "Allana Silvia Gadelha de Carvalho Souza CAMOCIM, JORDAO BAIXO, RECIFE - PE Data…" at bounding box center [353, 268] width 678 height 122
click at [668, 271] on div "Mais ações" at bounding box center [672, 274] width 22 height 6
click at [628, 264] on icon "alarm_off" at bounding box center [631, 264] width 9 height 9
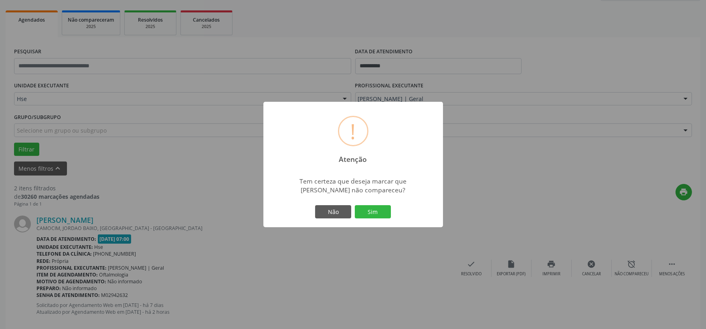
click at [373, 220] on div "Não Sim" at bounding box center [352, 212] width 79 height 17
click at [377, 215] on button "Sim" at bounding box center [373, 212] width 36 height 14
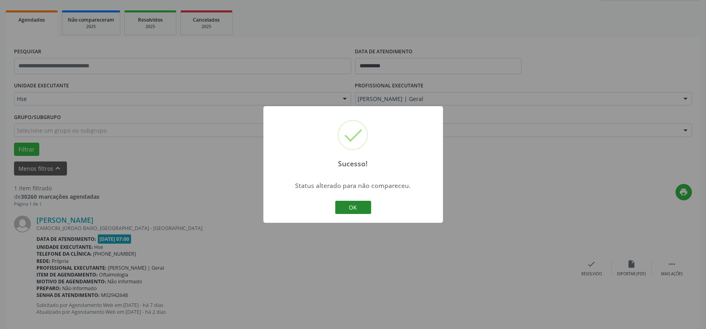
click at [343, 203] on button "OK" at bounding box center [353, 208] width 36 height 14
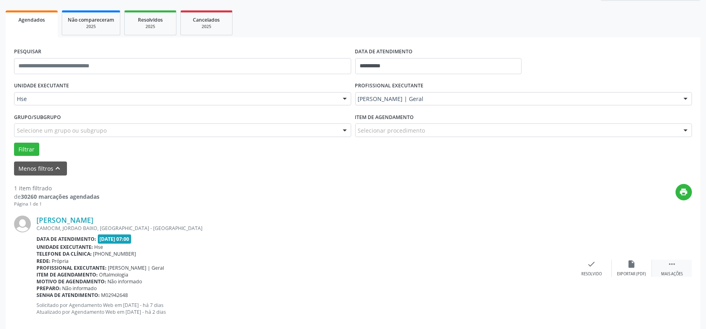
click at [665, 264] on div " Mais ações" at bounding box center [671, 268] width 40 height 17
click at [630, 271] on div "Não compareceu" at bounding box center [631, 274] width 34 height 6
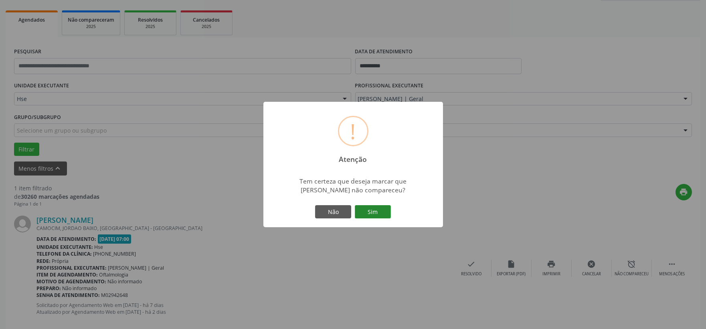
click at [389, 219] on button "Sim" at bounding box center [373, 212] width 36 height 14
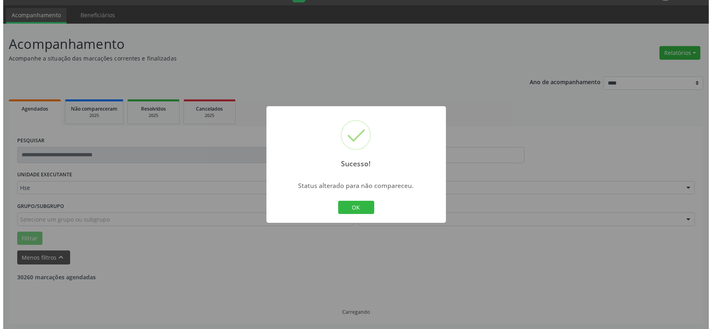
scroll to position [0, 0]
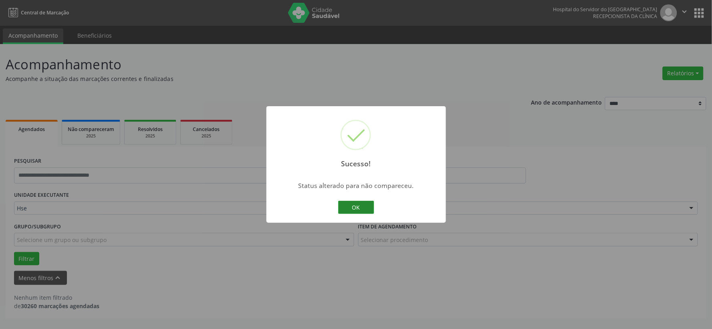
click at [353, 209] on button "OK" at bounding box center [356, 208] width 36 height 14
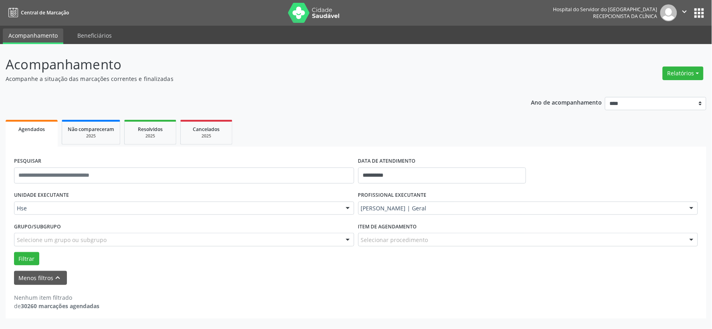
click at [306, 11] on img at bounding box center [314, 13] width 52 height 20
